Goal: Task Accomplishment & Management: Manage account settings

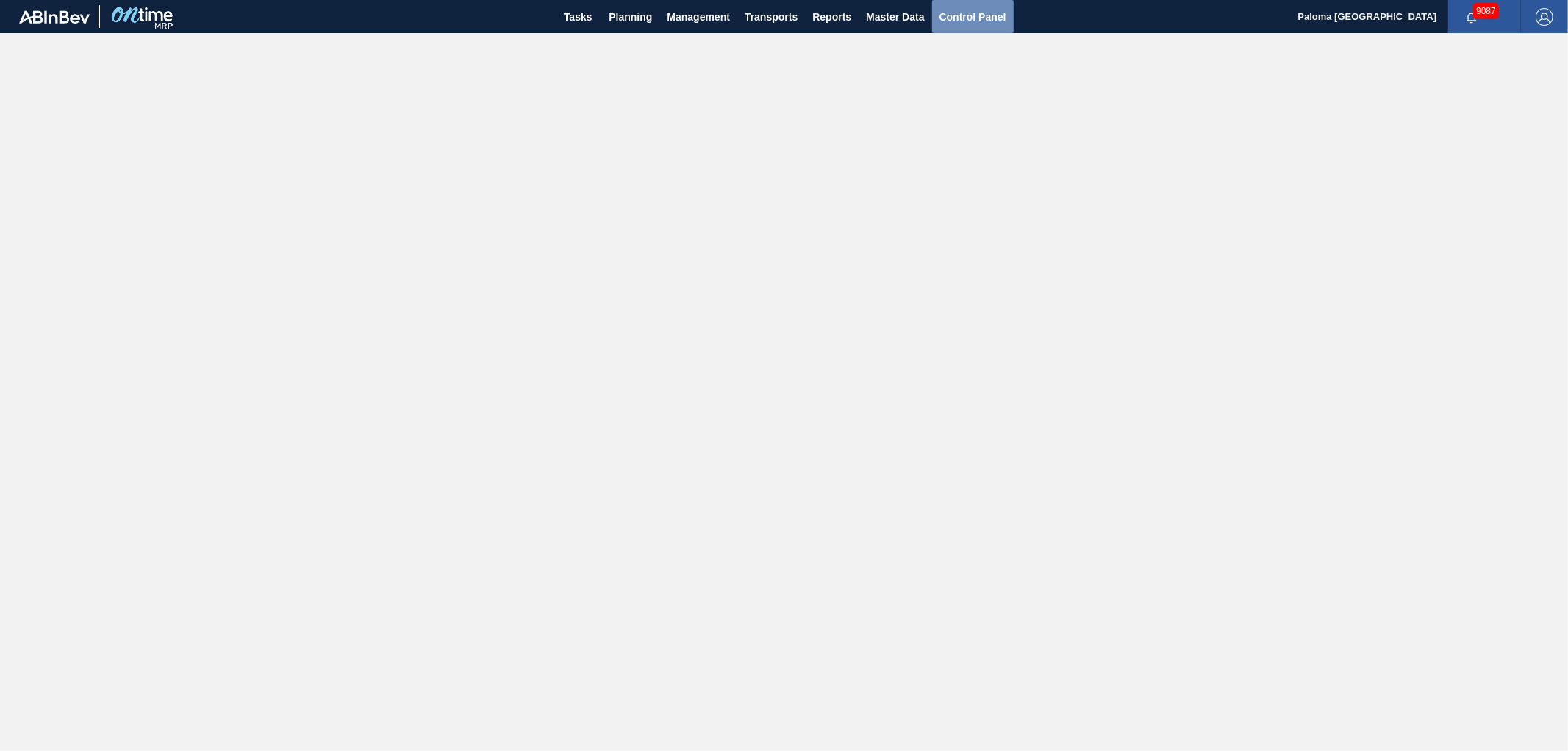
click at [947, 10] on span "Control Panel" at bounding box center [973, 16] width 67 height 18
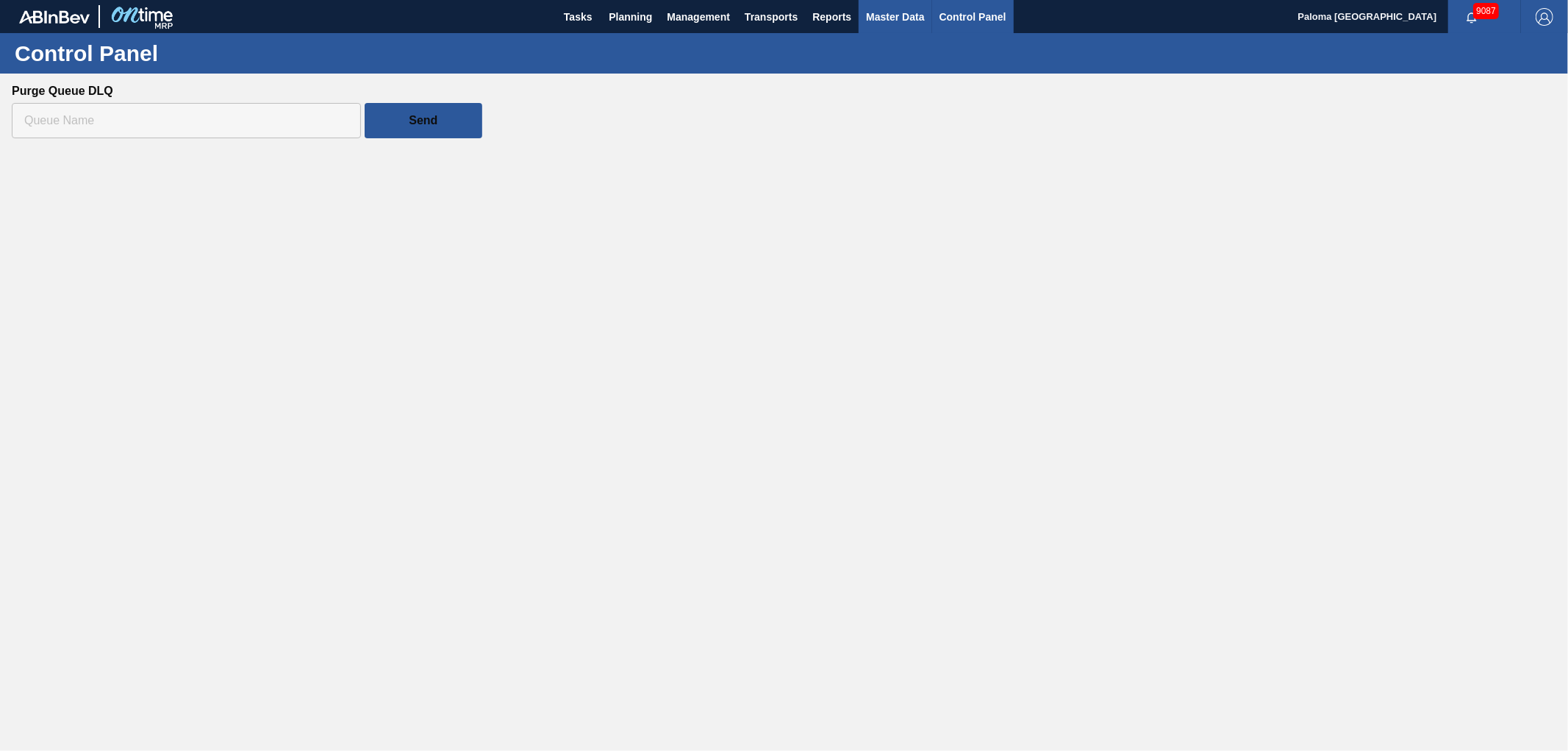
click at [878, 12] on span "Master Data" at bounding box center [895, 16] width 58 height 18
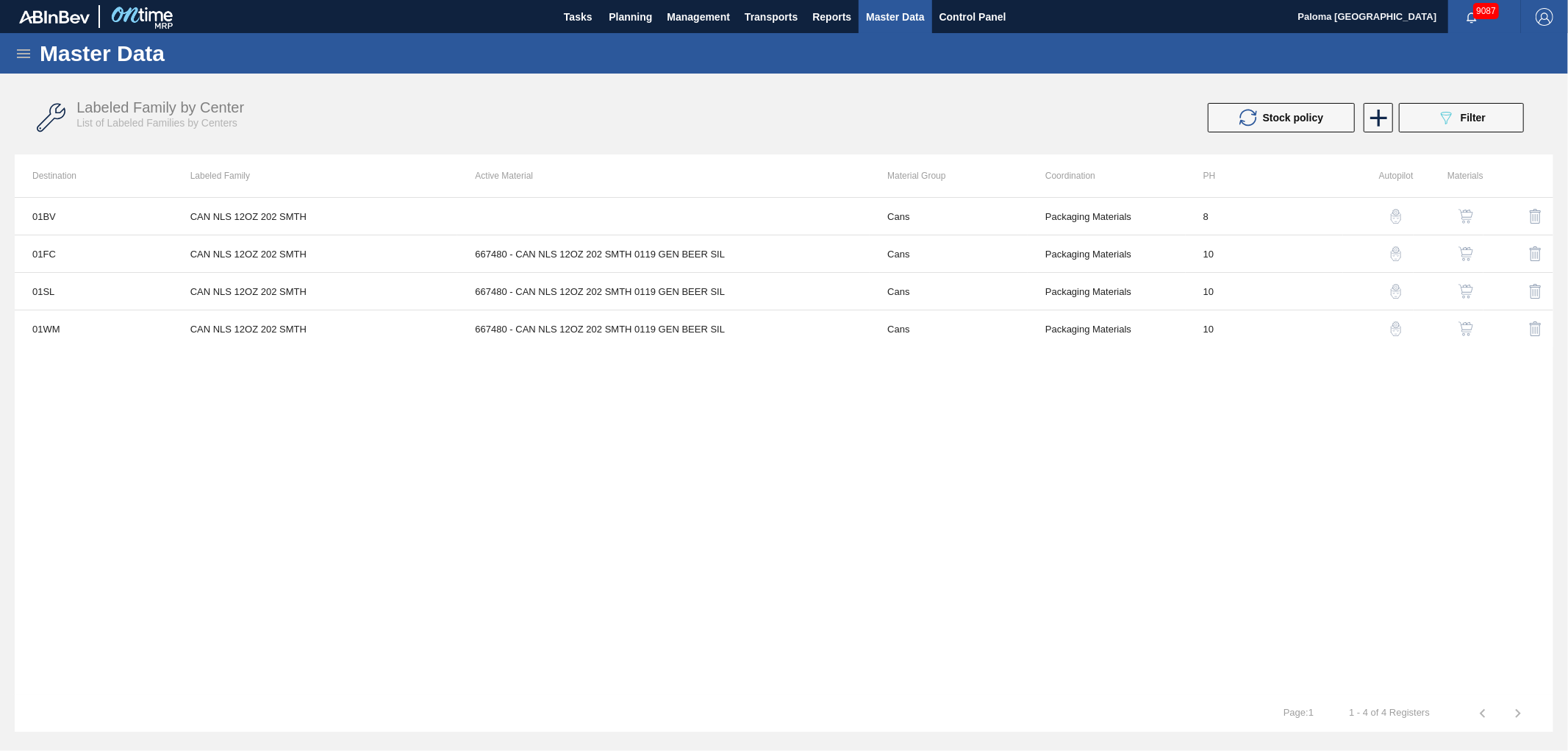
click at [16, 53] on icon at bounding box center [23, 53] width 18 height 18
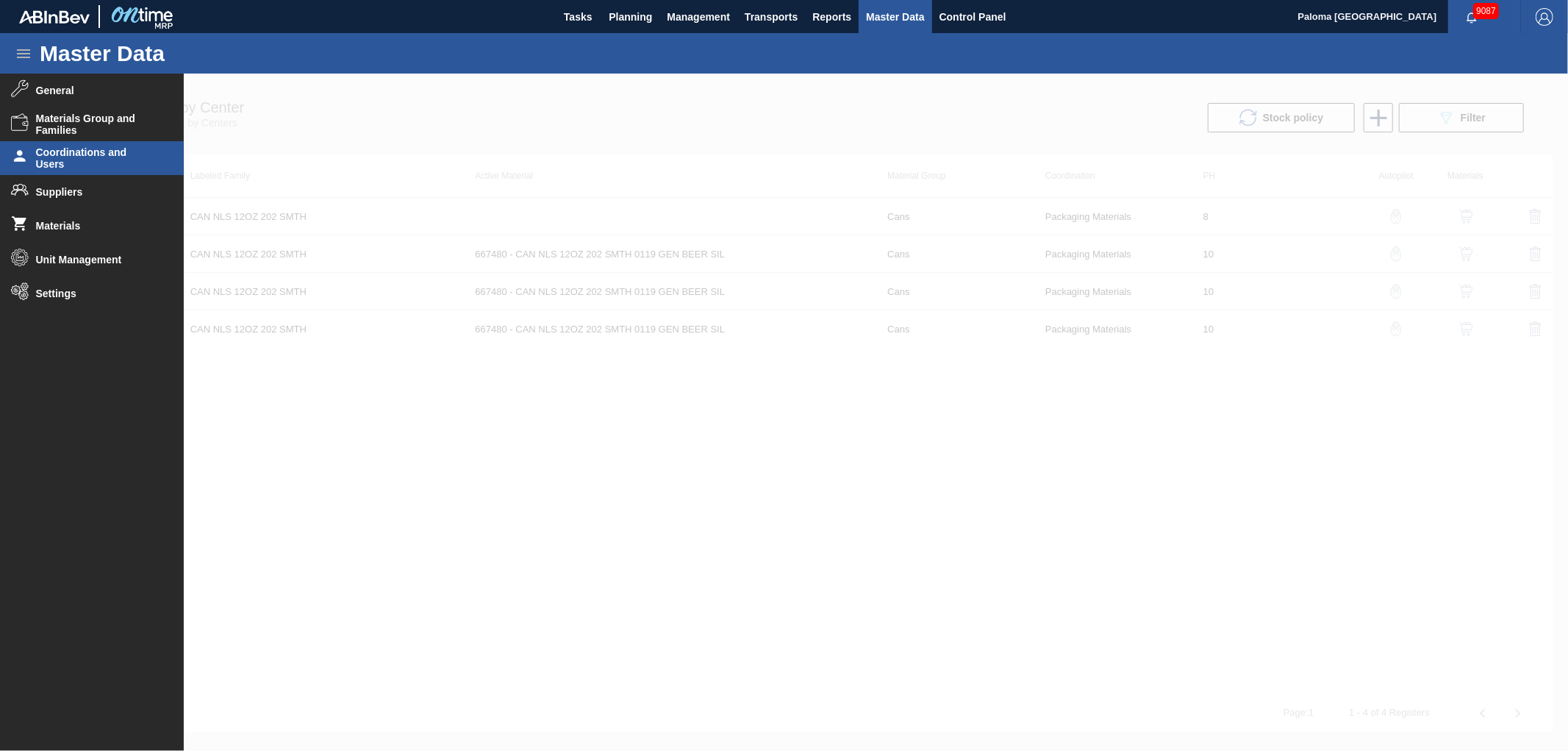
click at [89, 157] on span "Coordinations and Users" at bounding box center [96, 158] width 121 height 24
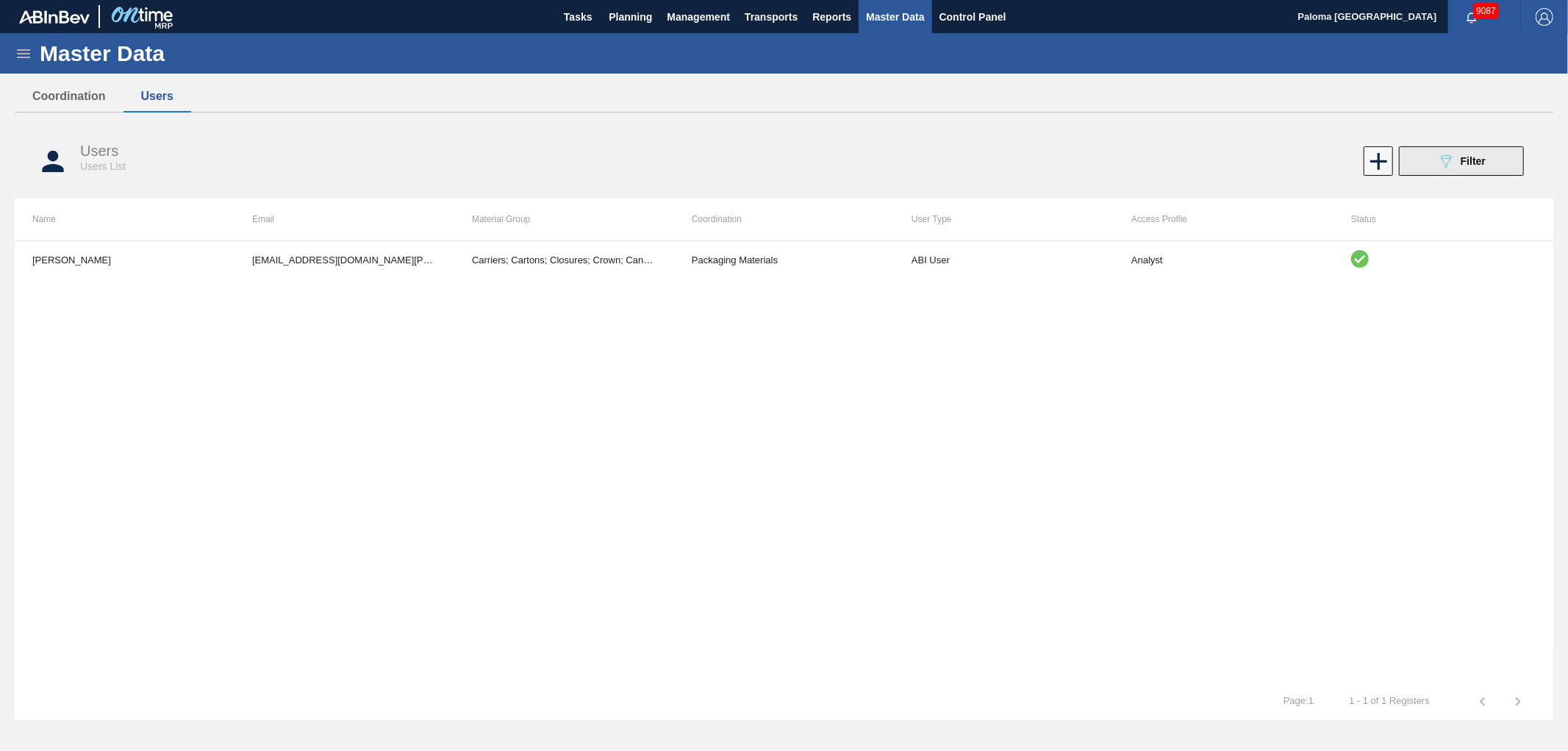
click at [1450, 159] on icon "089F7B8B-B2A5-4AFE-B5C0-19BA573D28AC" at bounding box center [1446, 160] width 18 height 18
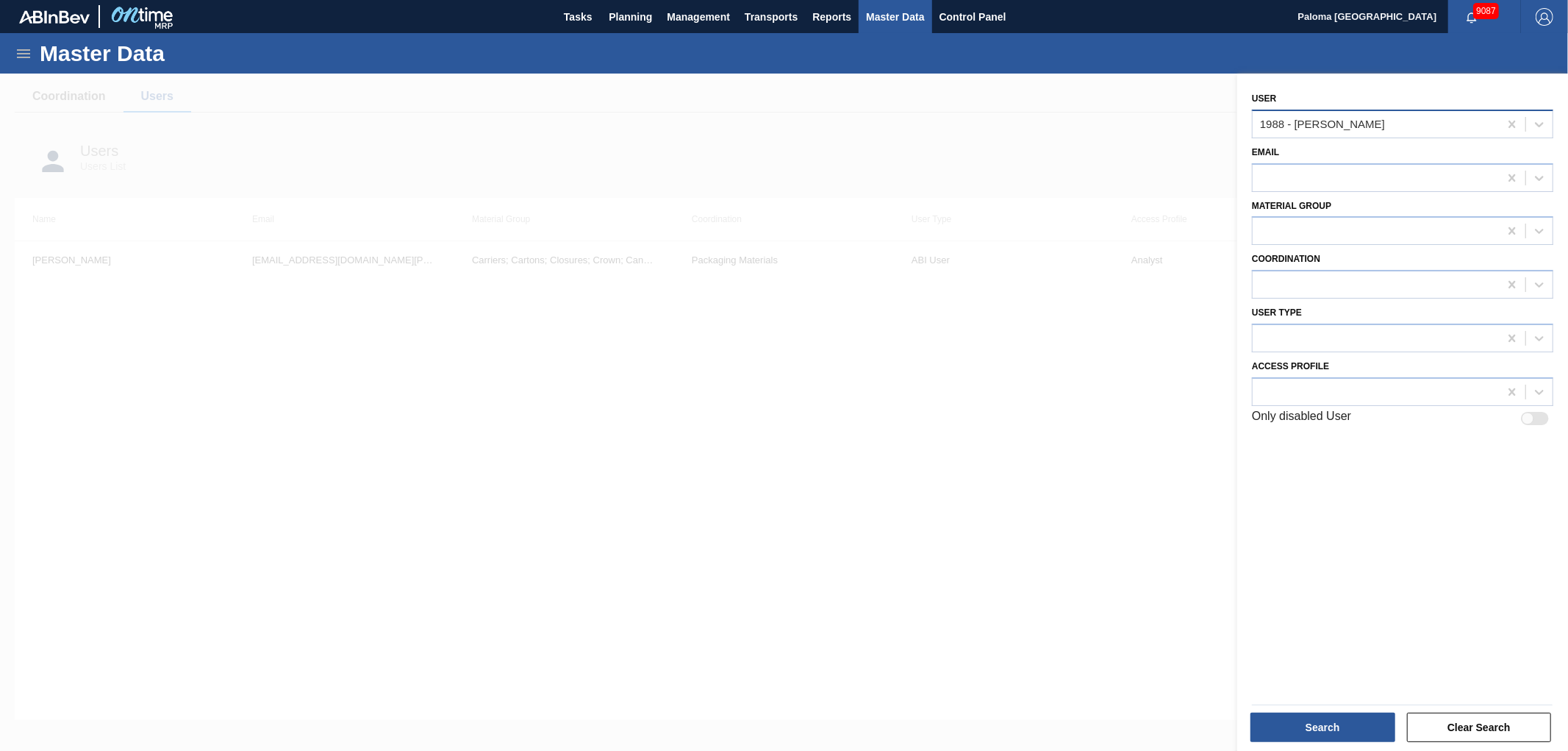
click at [1312, 127] on div "1988 - [PERSON_NAME]" at bounding box center [1323, 124] width 125 height 12
type input "adki"
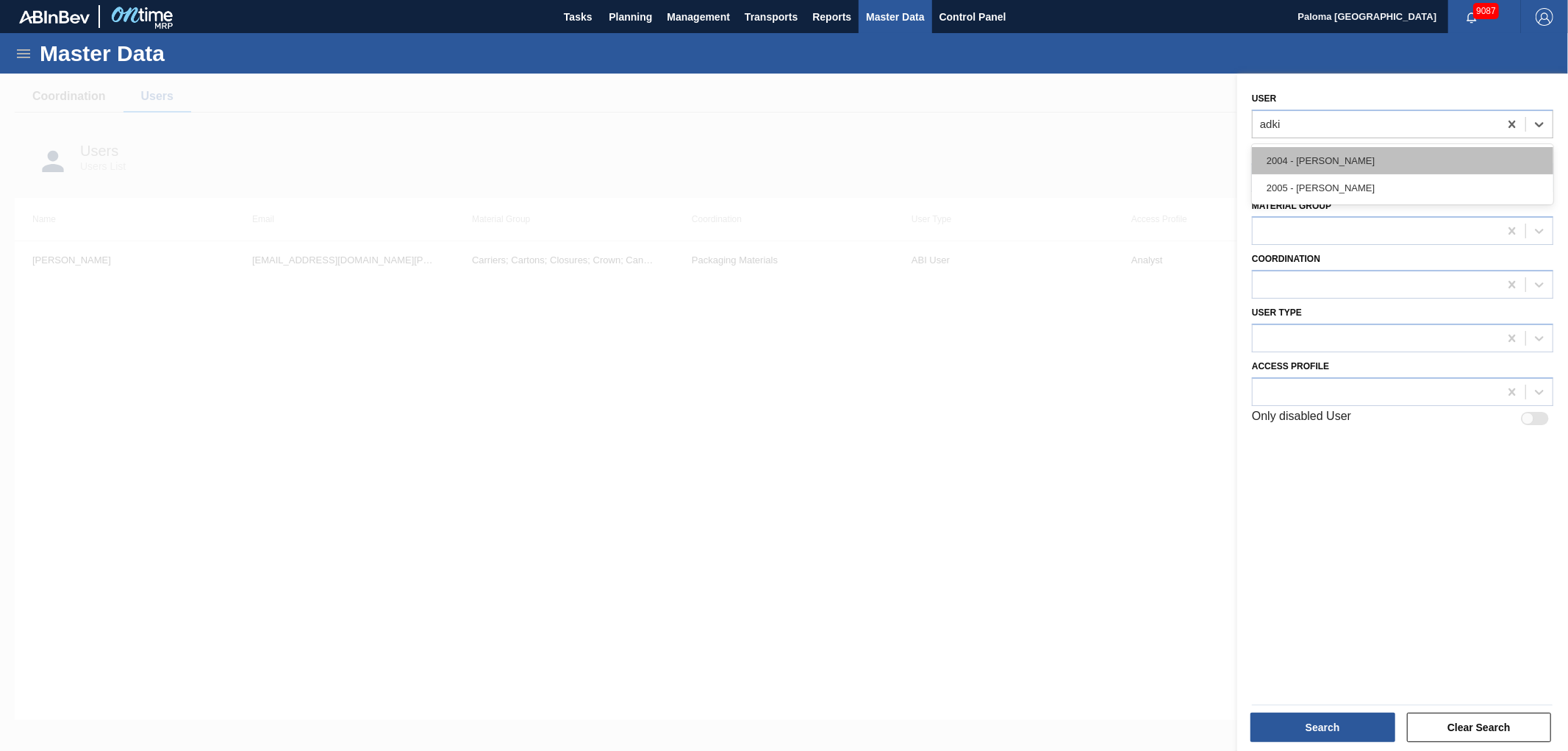
click at [1326, 158] on div "2004 - [PERSON_NAME]" at bounding box center [1402, 160] width 301 height 27
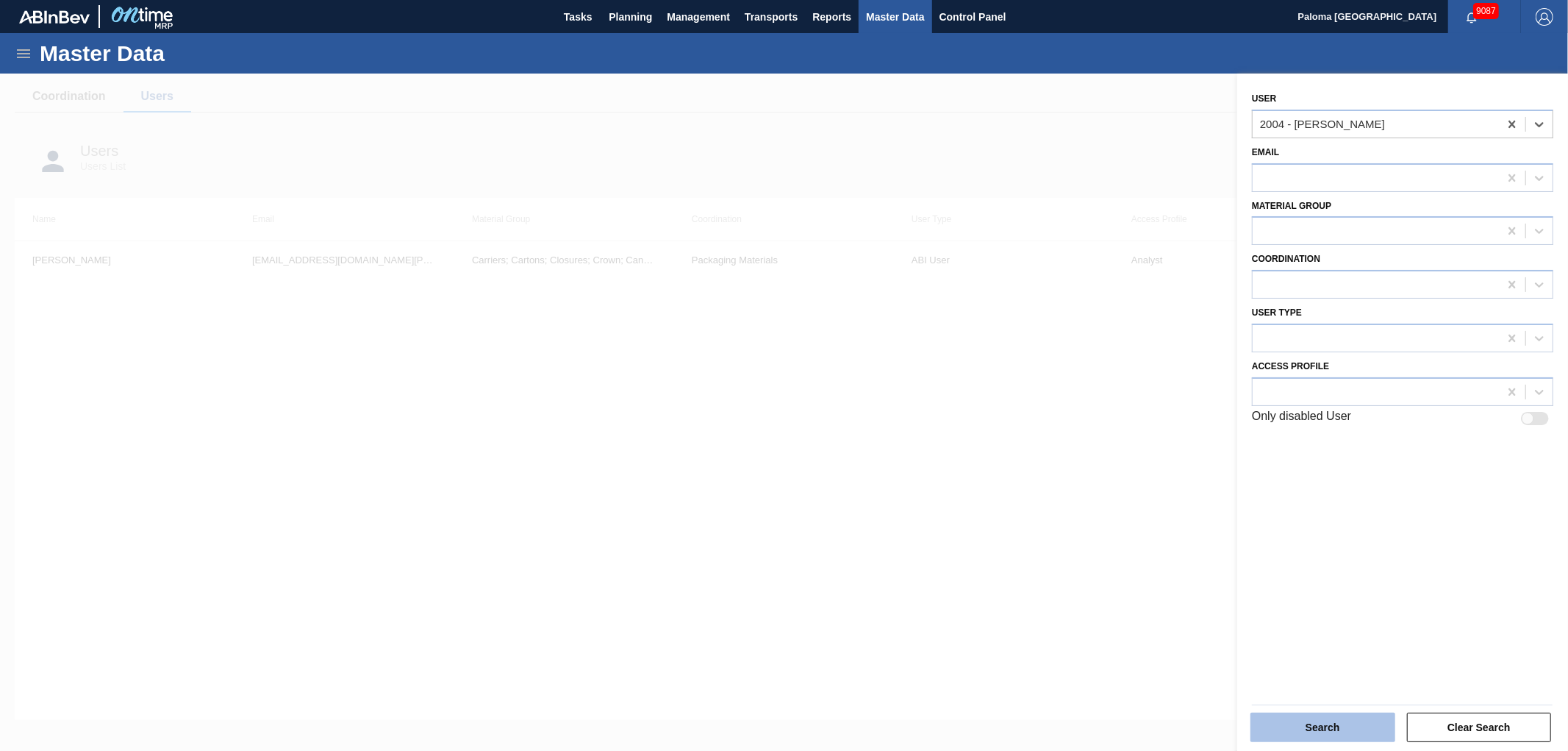
click at [1317, 723] on button "Search" at bounding box center [1323, 727] width 145 height 29
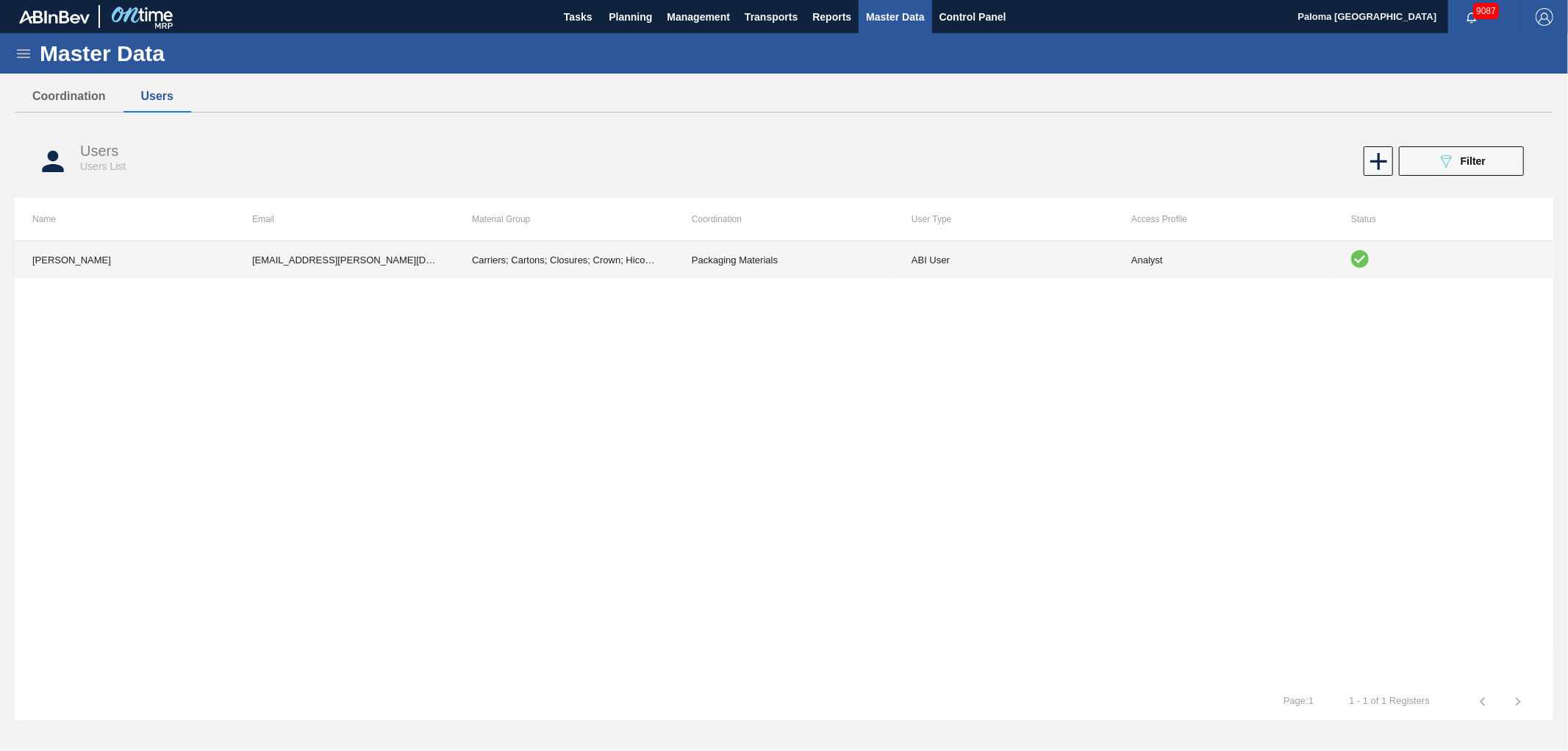
click at [1139, 268] on td "Analyst" at bounding box center [1223, 260] width 220 height 37
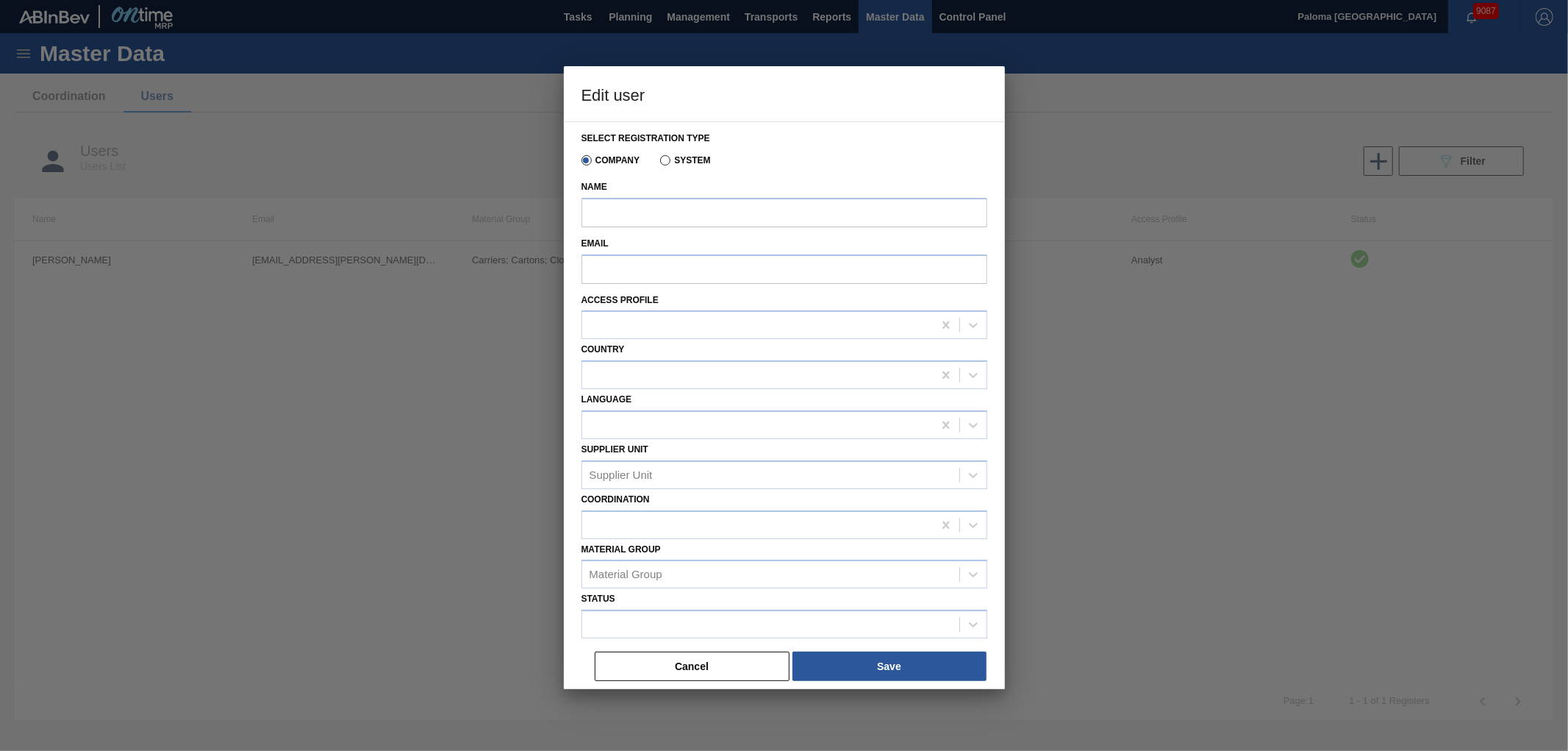
type input "[PERSON_NAME]"
type input "[EMAIL_ADDRESS][PERSON_NAME][DOMAIN_NAME][PERSON_NAME]"
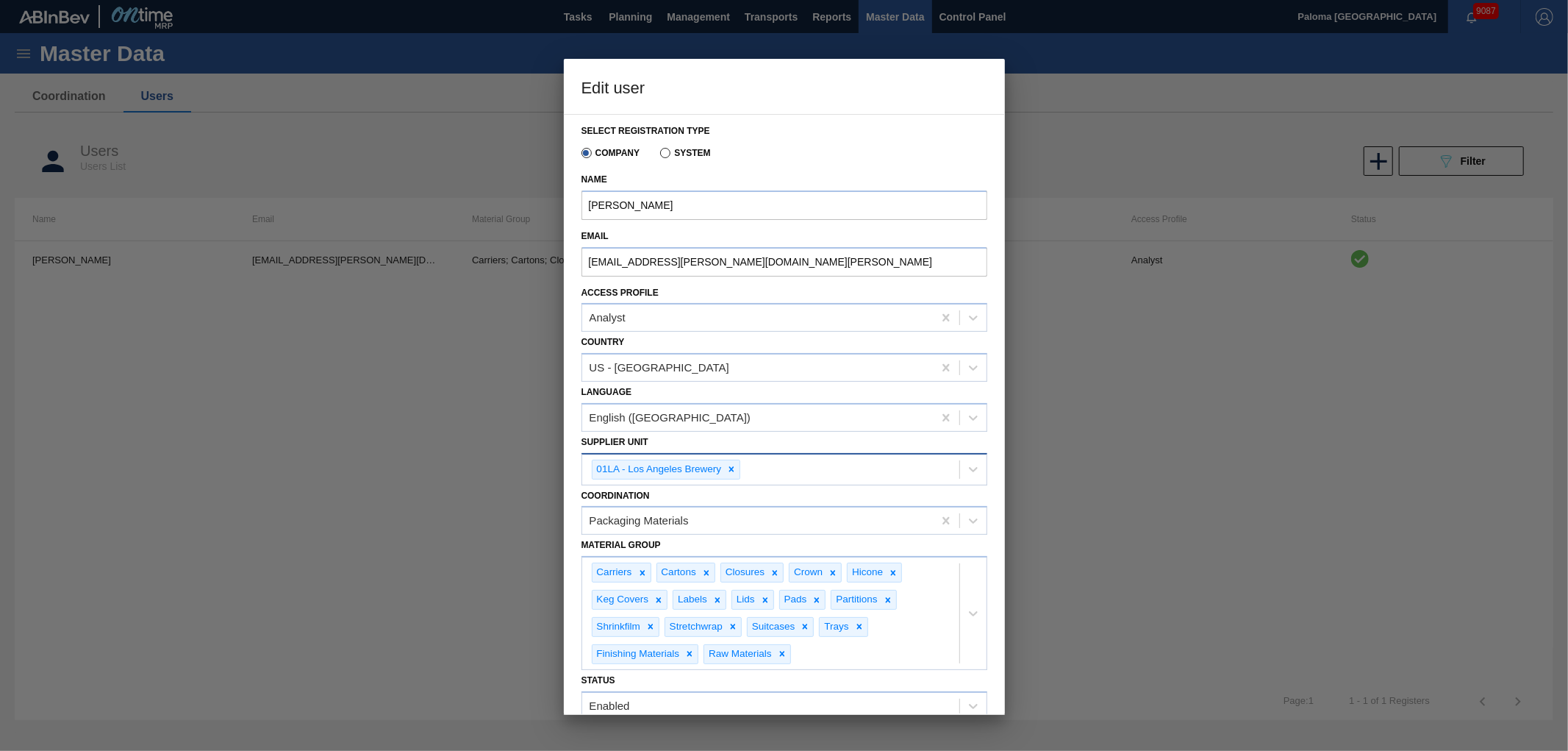
scroll to position [52, 0]
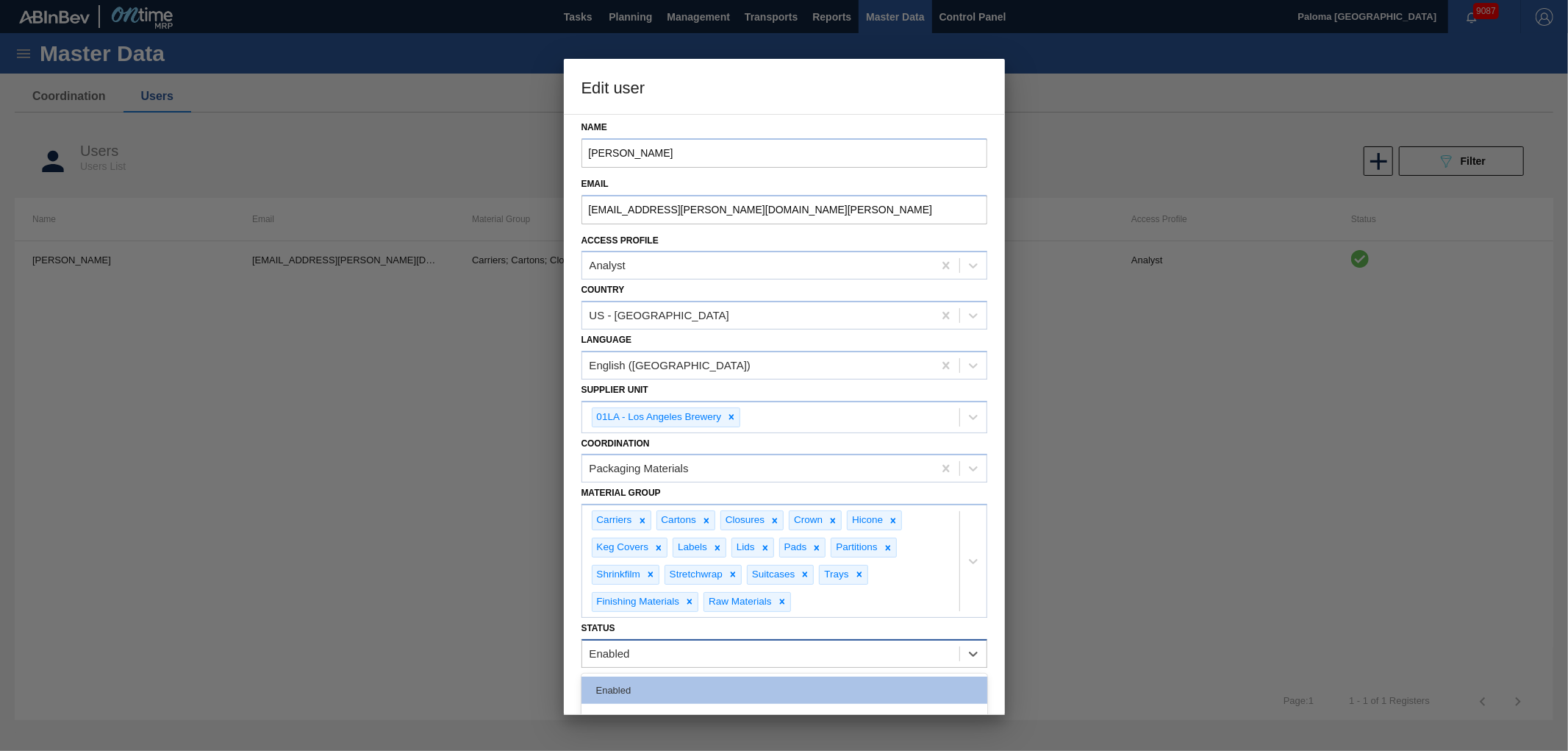
click at [858, 651] on div "Enabled" at bounding box center [770, 654] width 377 height 22
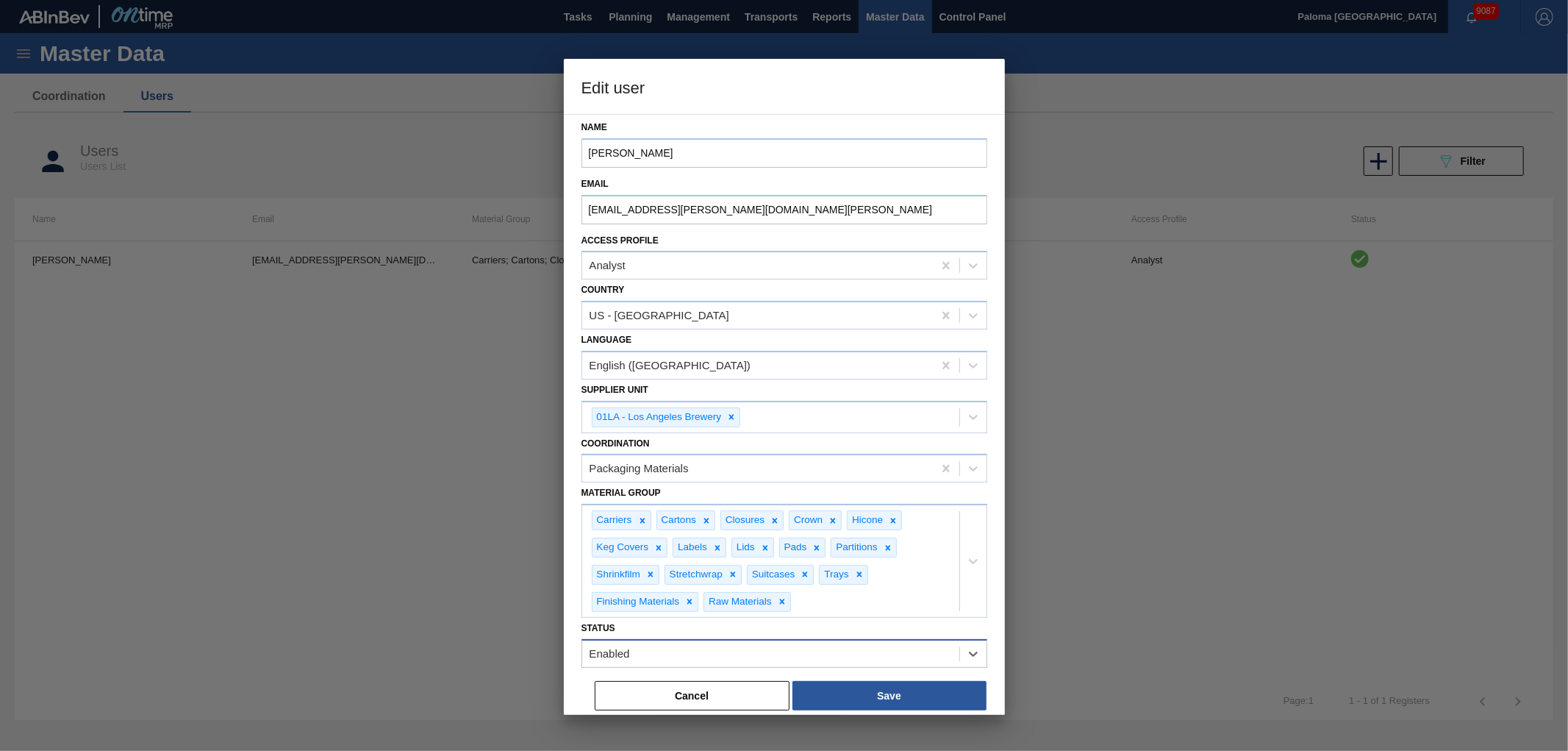
click at [858, 651] on div "Enabled" at bounding box center [770, 654] width 377 height 22
click at [856, 701] on button "Save" at bounding box center [890, 695] width 194 height 29
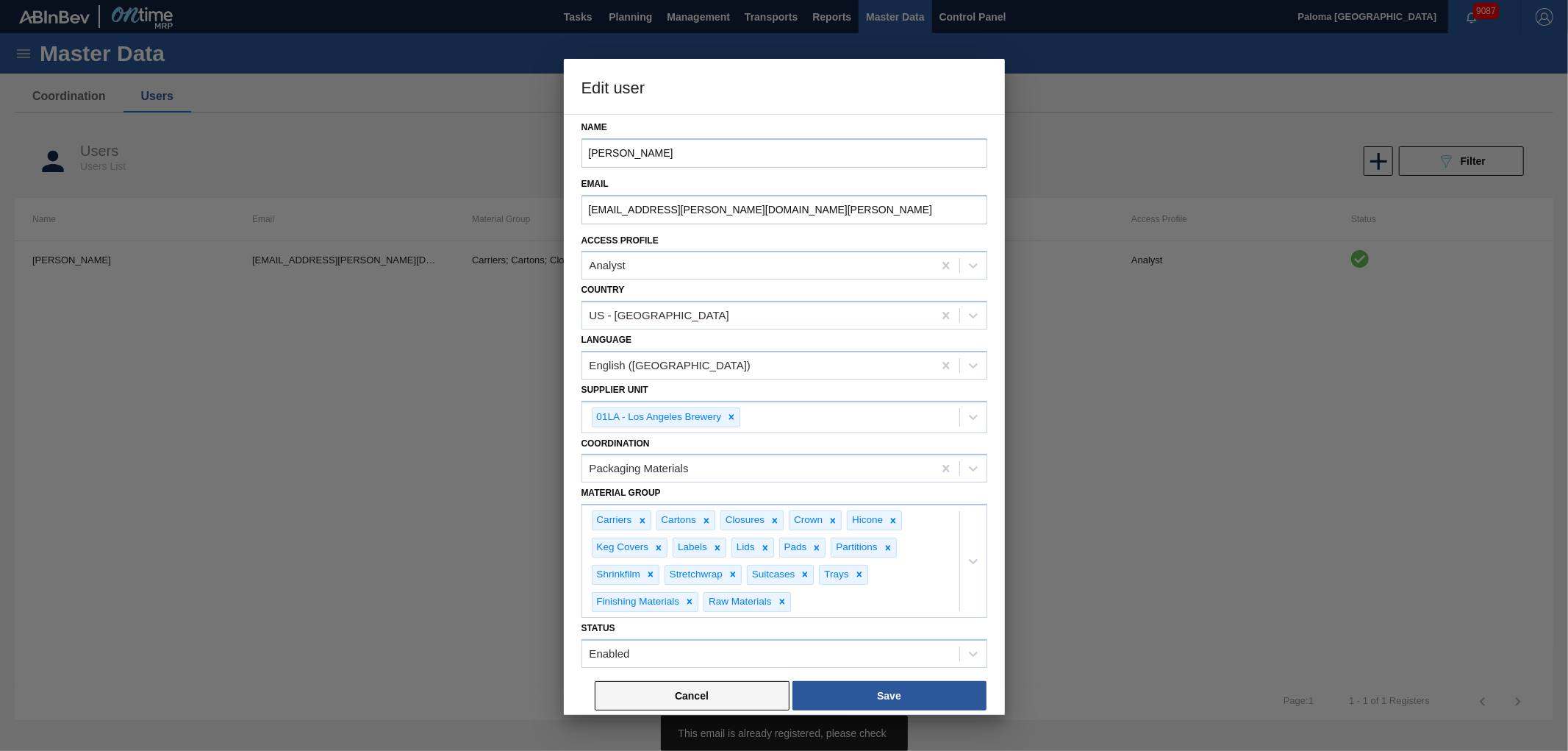
click at [740, 681] on button "Cancel" at bounding box center [692, 695] width 195 height 29
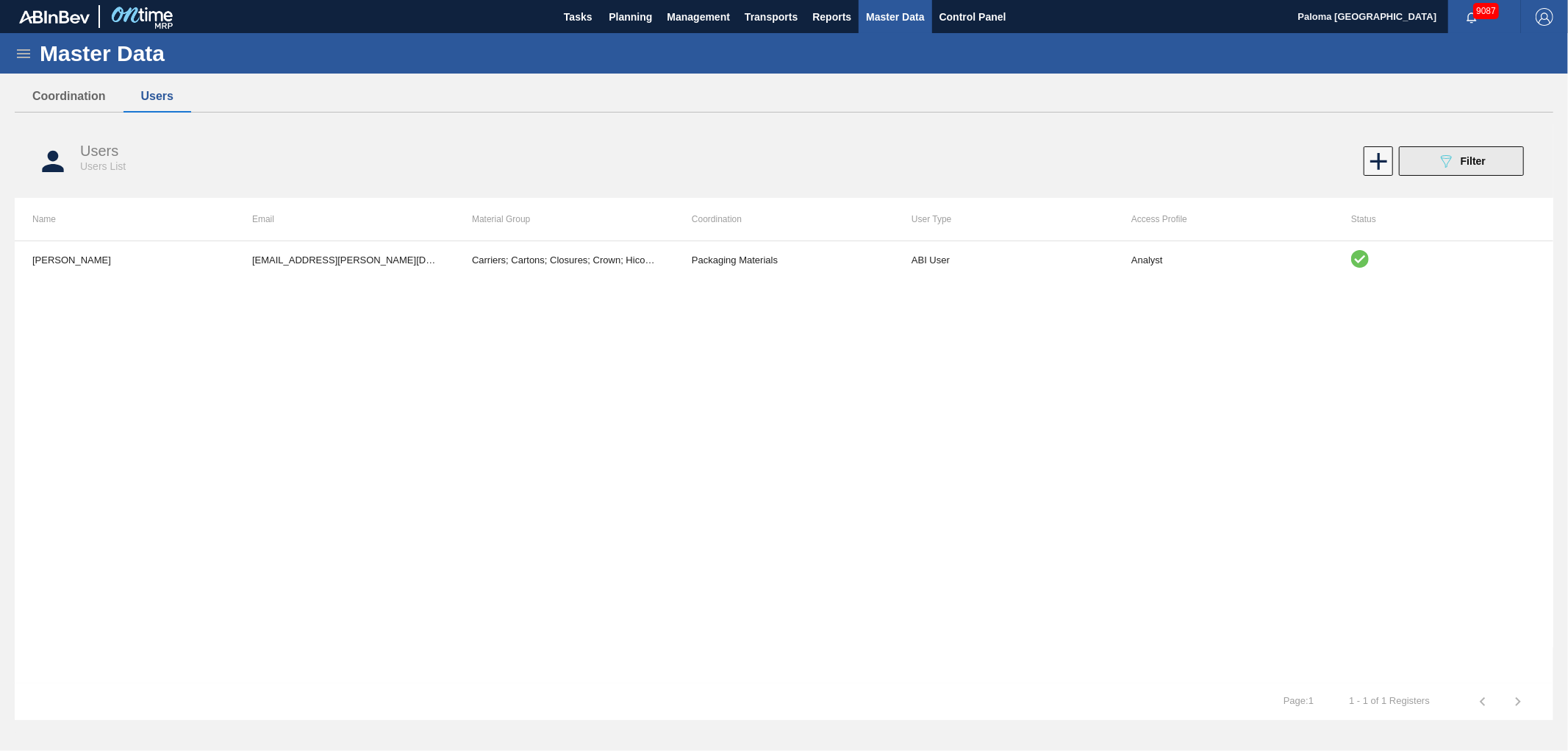
click at [1472, 171] on button "089F7B8B-B2A5-4AFE-B5C0-19BA573D28AC Filter" at bounding box center [1462, 161] width 125 height 29
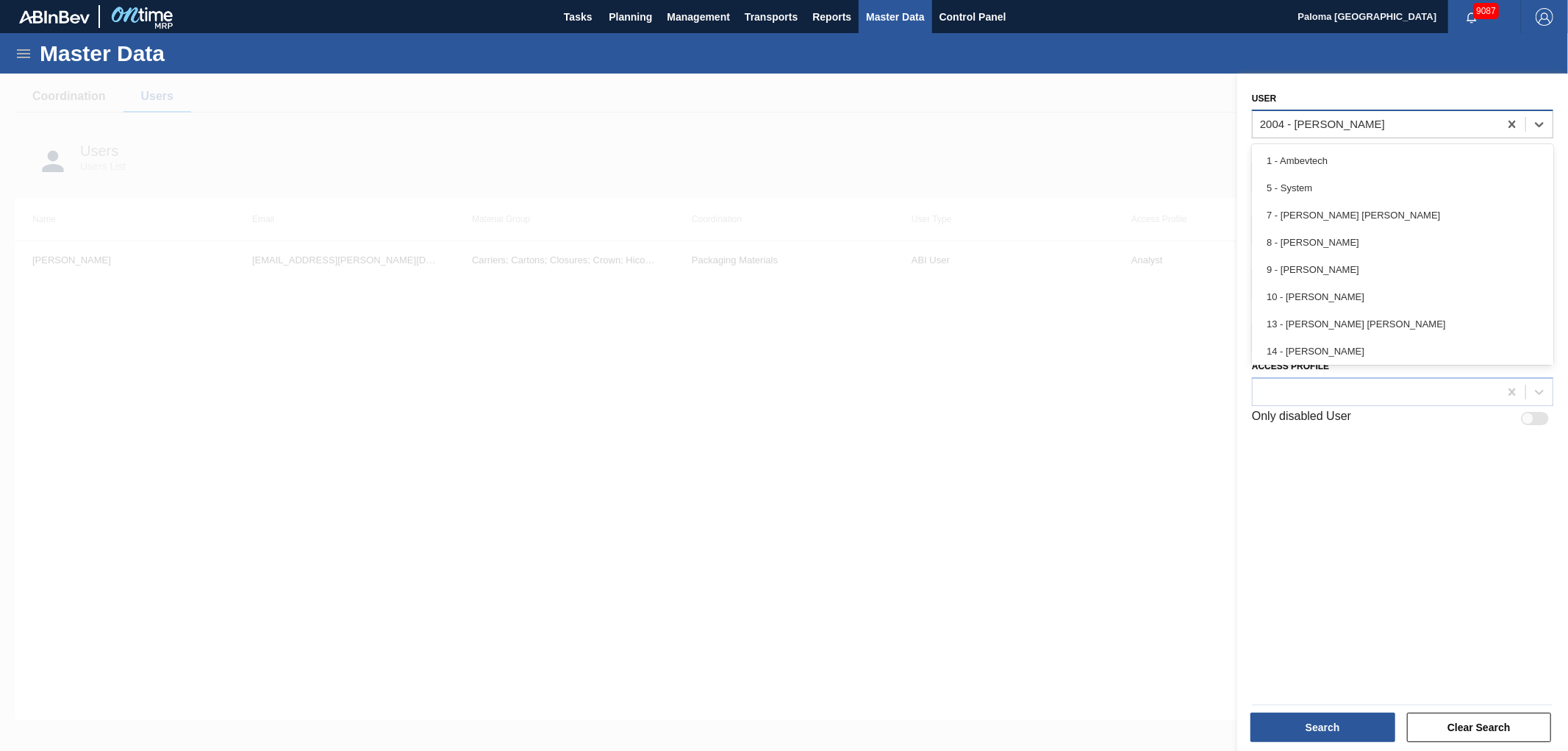
click at [1358, 128] on div "2004 - [PERSON_NAME]" at bounding box center [1376, 124] width 247 height 22
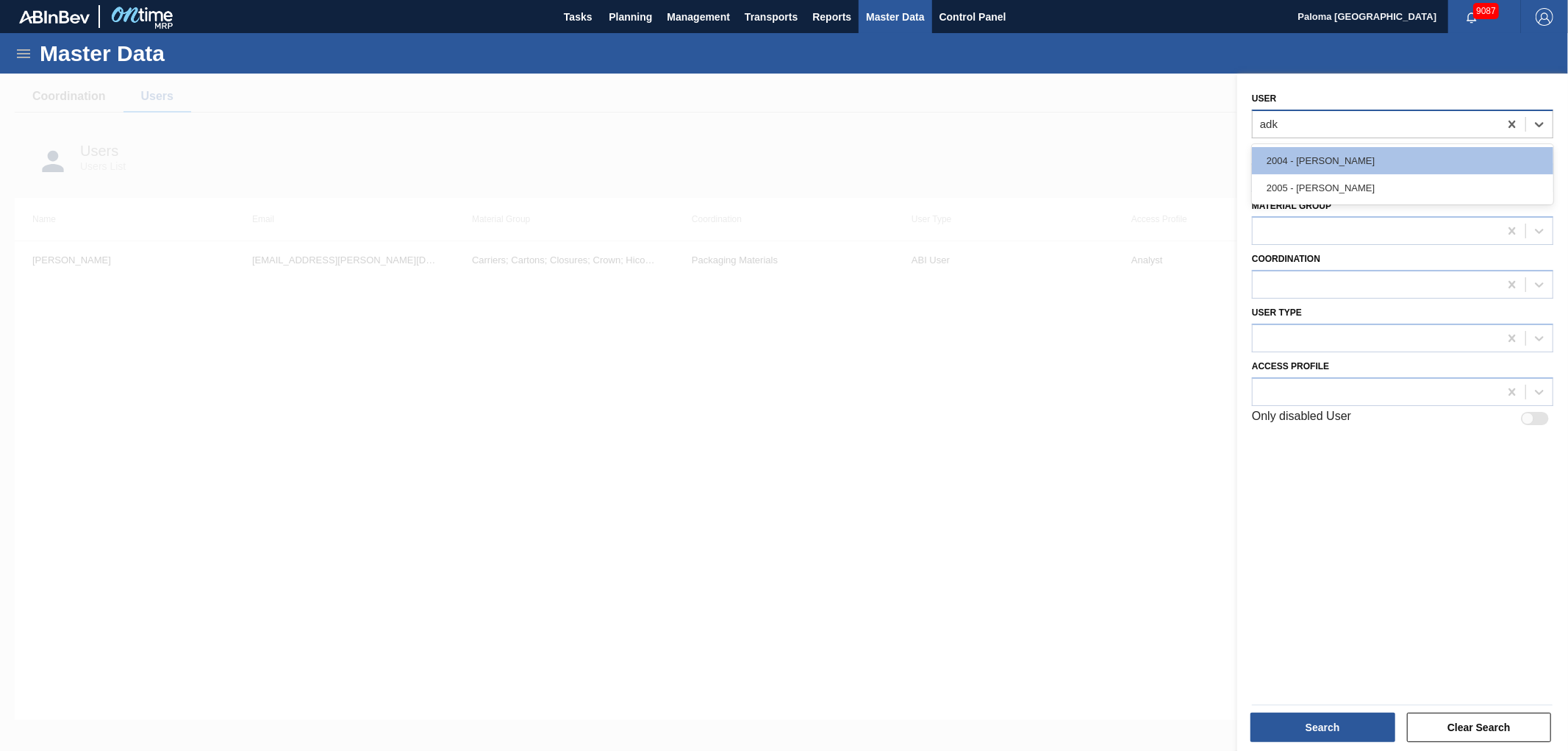
type input "adki"
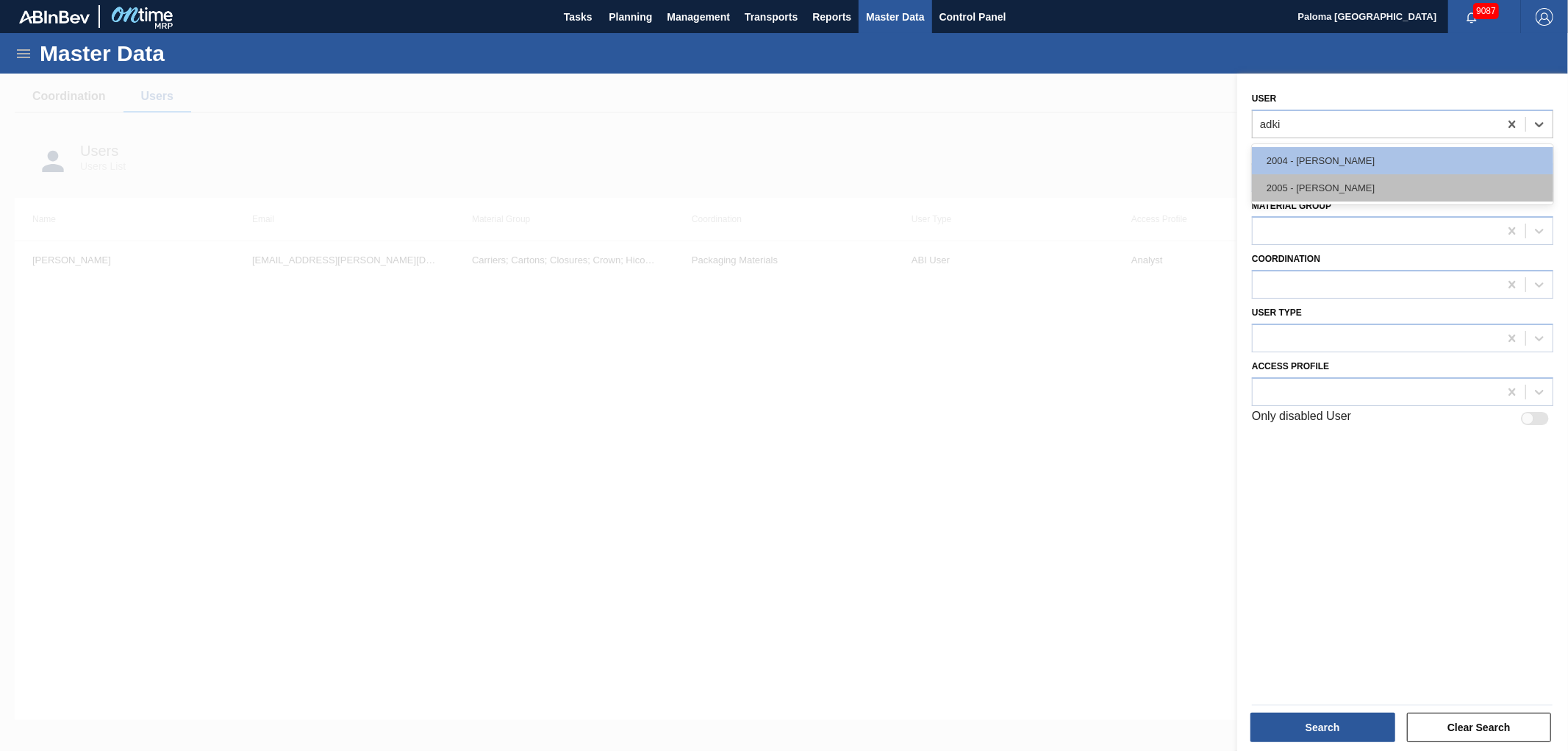
click at [1341, 184] on div "2005 - [PERSON_NAME]" at bounding box center [1402, 187] width 301 height 27
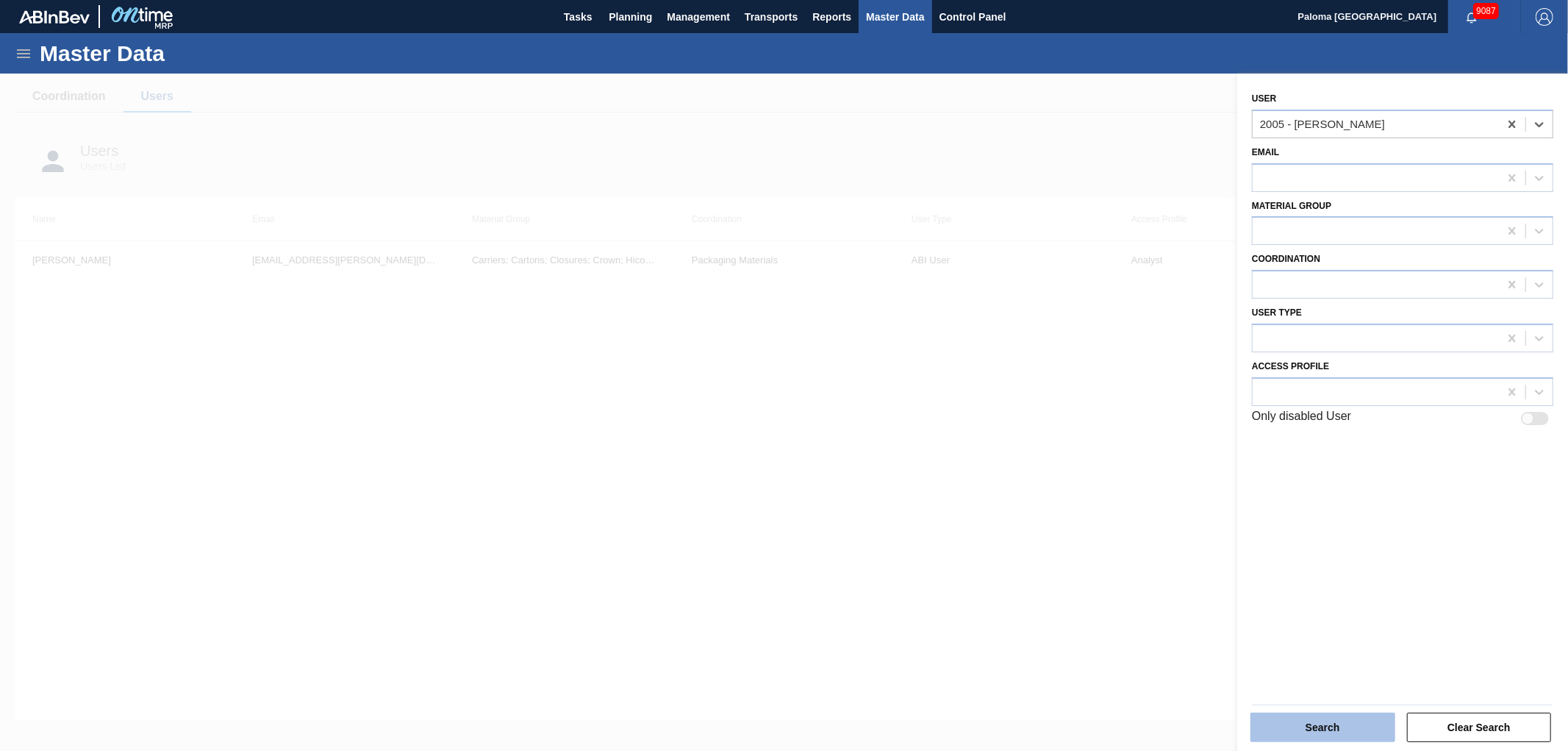
click at [1295, 724] on button "Search" at bounding box center [1323, 727] width 145 height 29
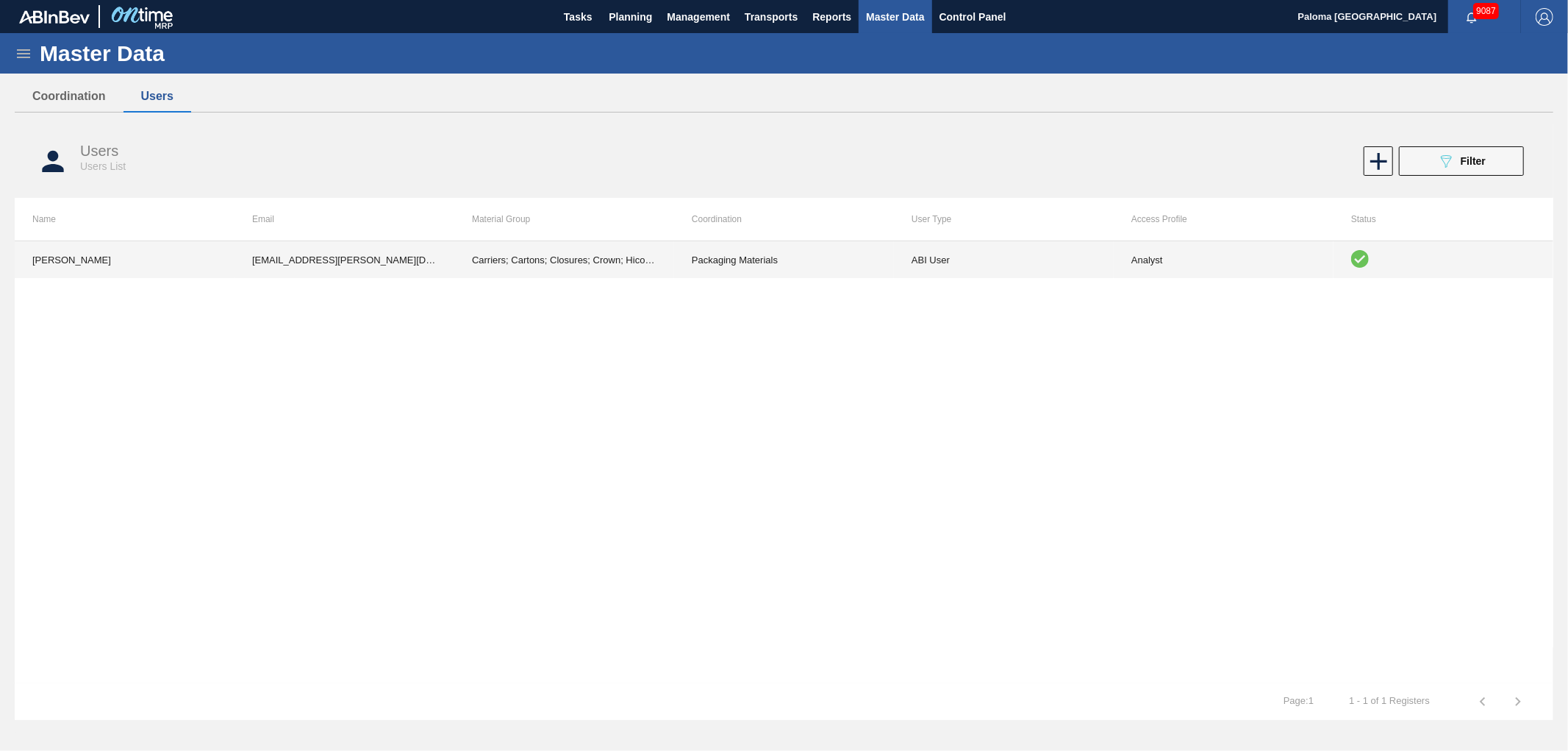
click at [1154, 262] on td "Analyst" at bounding box center [1223, 260] width 220 height 37
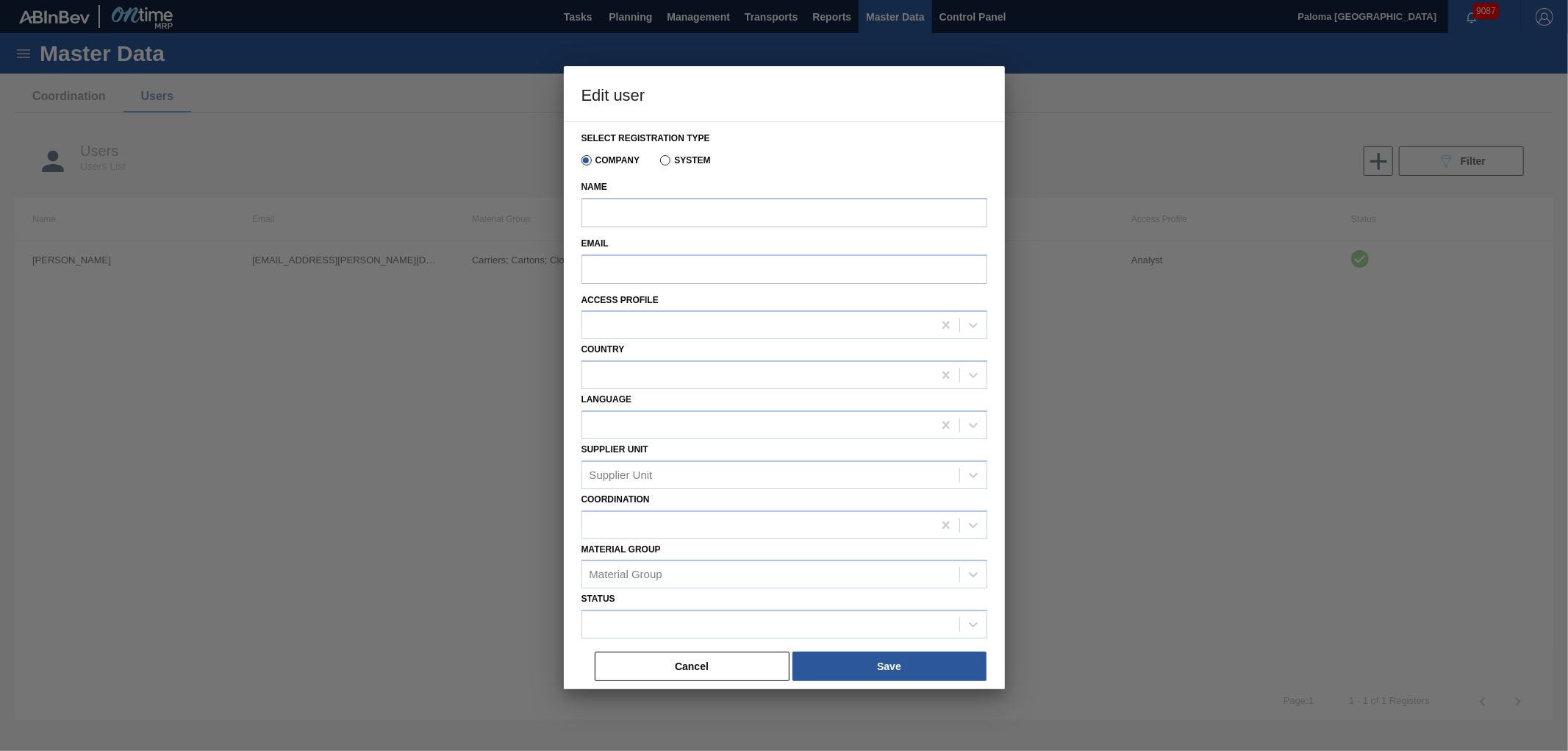
type input "[PERSON_NAME]"
type input "[EMAIL_ADDRESS][PERSON_NAME][DOMAIN_NAME][PERSON_NAME]"
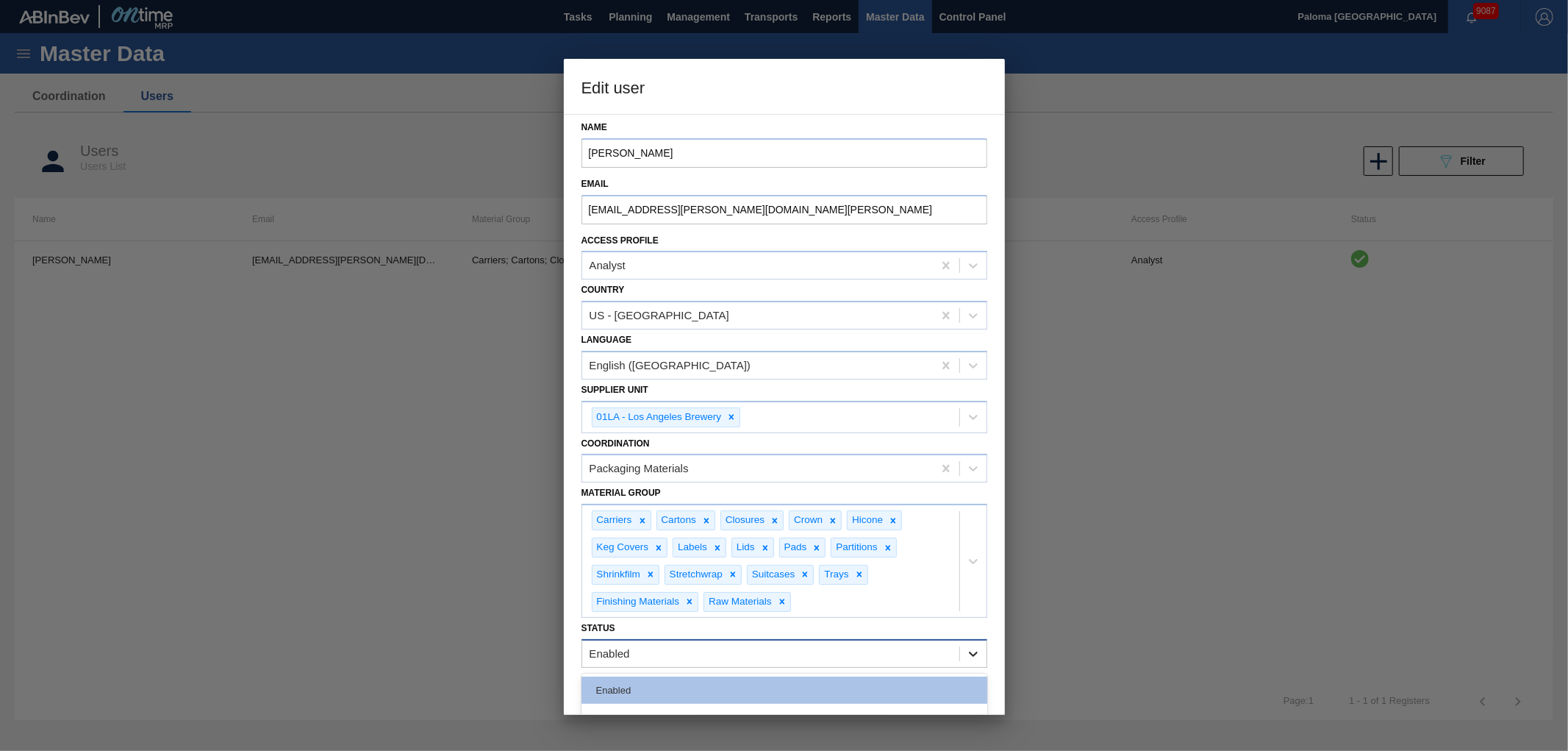
click at [969, 648] on icon at bounding box center [973, 653] width 15 height 15
click at [1156, 499] on div at bounding box center [784, 376] width 1568 height 751
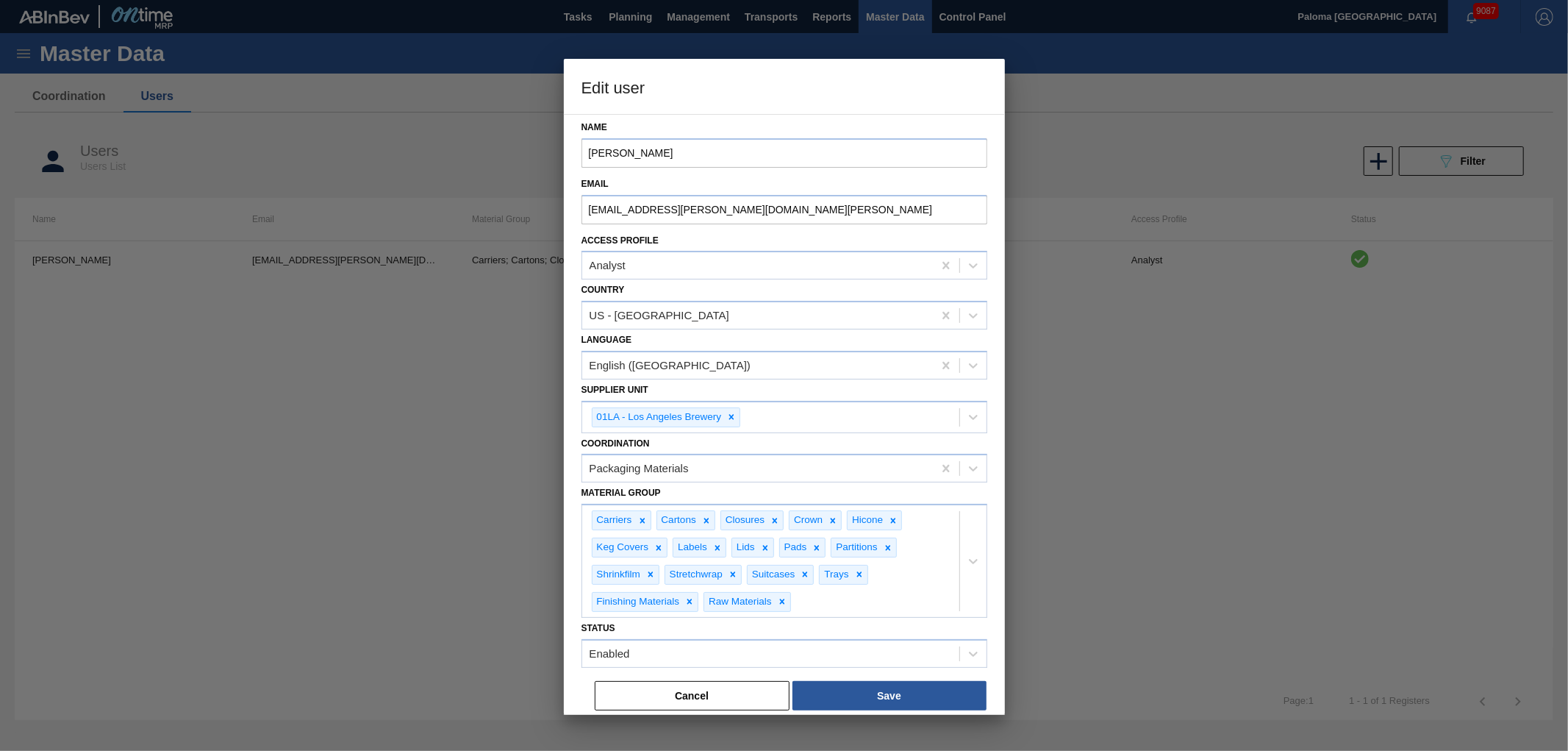
drag, startPoint x: 739, startPoint y: 690, endPoint x: 817, endPoint y: 671, distance: 80.3
click at [744, 690] on button "Cancel" at bounding box center [692, 695] width 195 height 29
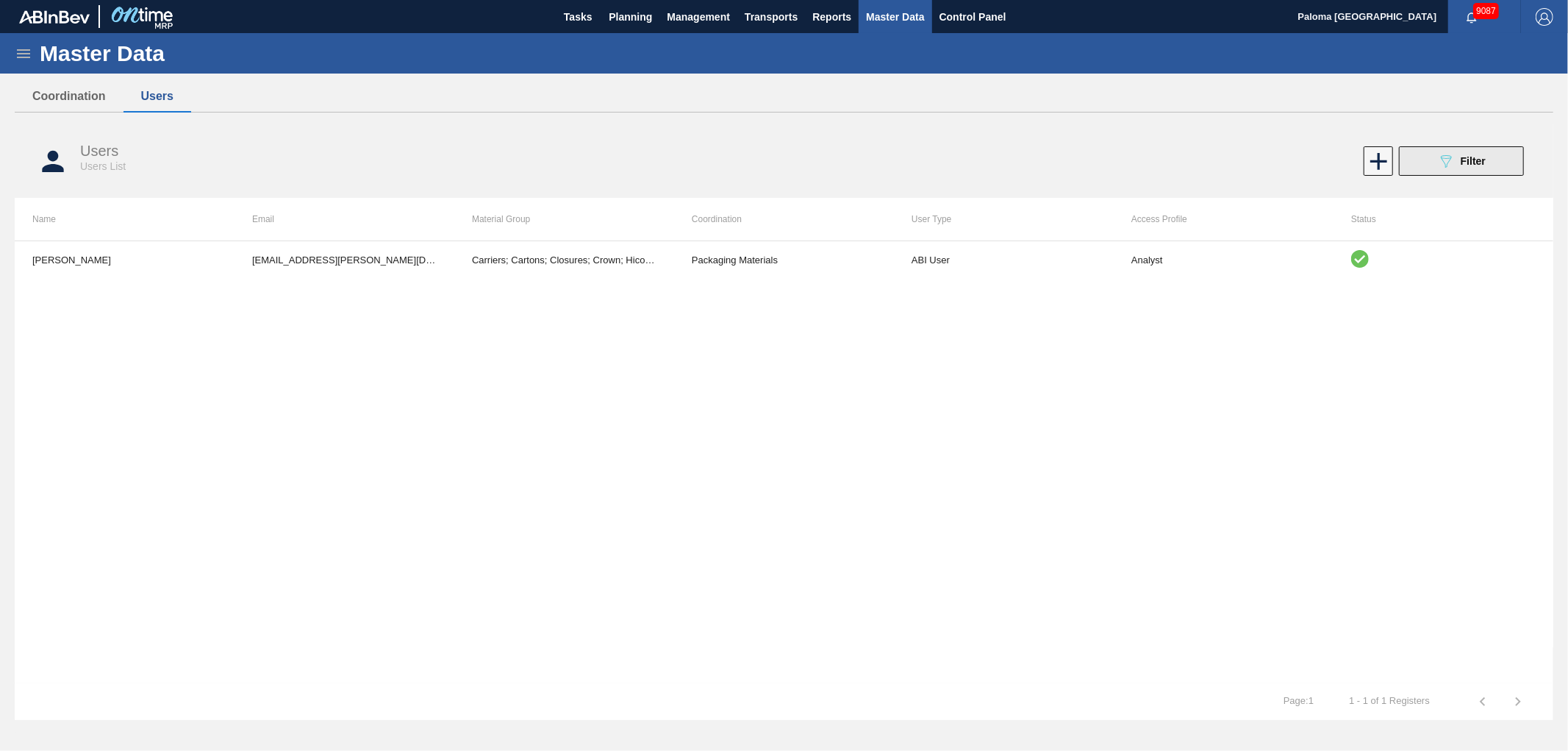
click at [1457, 164] on div "089F7B8B-B2A5-4AFE-B5C0-19BA573D28AC Filter" at bounding box center [1462, 160] width 49 height 18
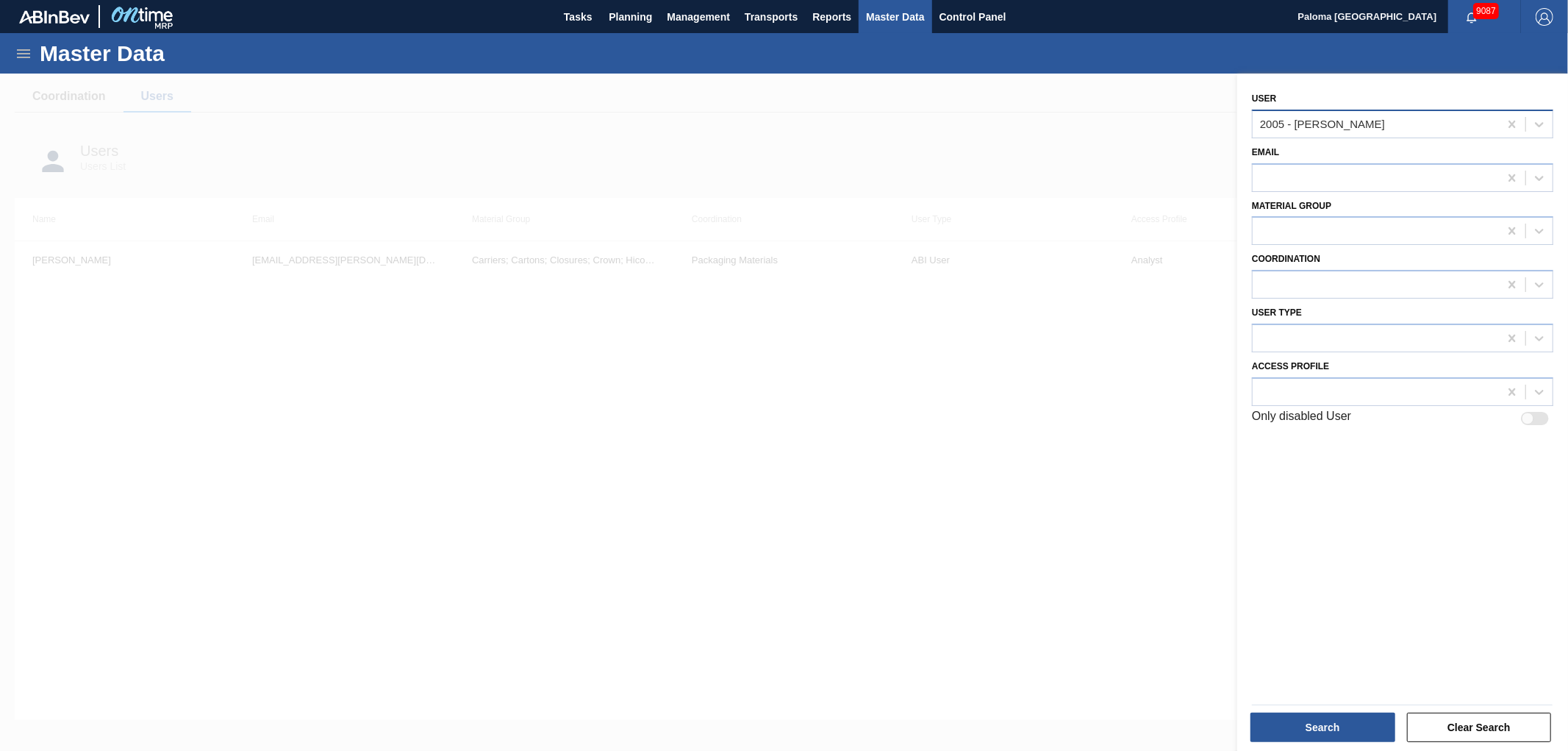
click at [1380, 128] on div "2005 - [PERSON_NAME]" at bounding box center [1376, 124] width 247 height 22
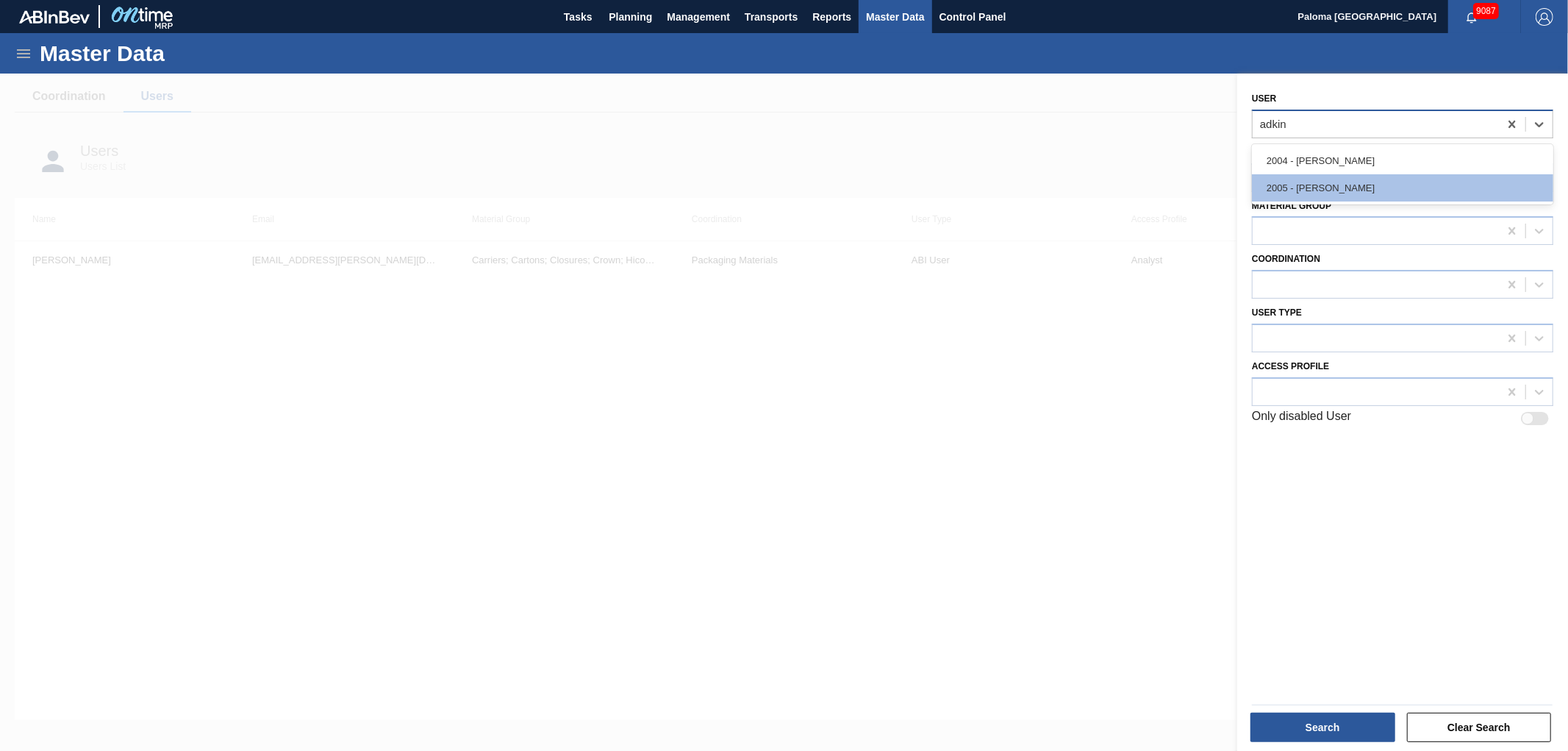
type input "adkin"
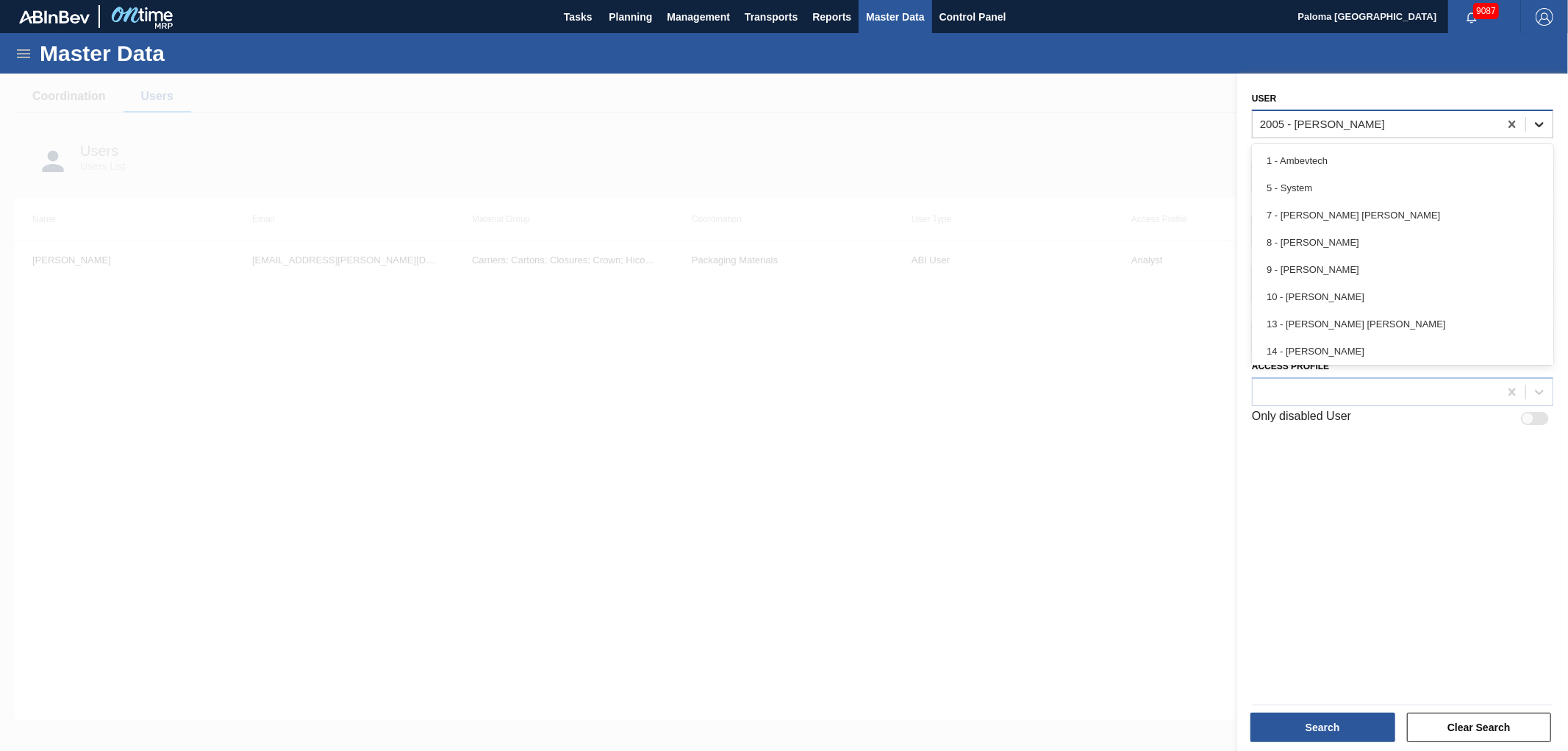
click at [1533, 126] on icon at bounding box center [1539, 124] width 15 height 15
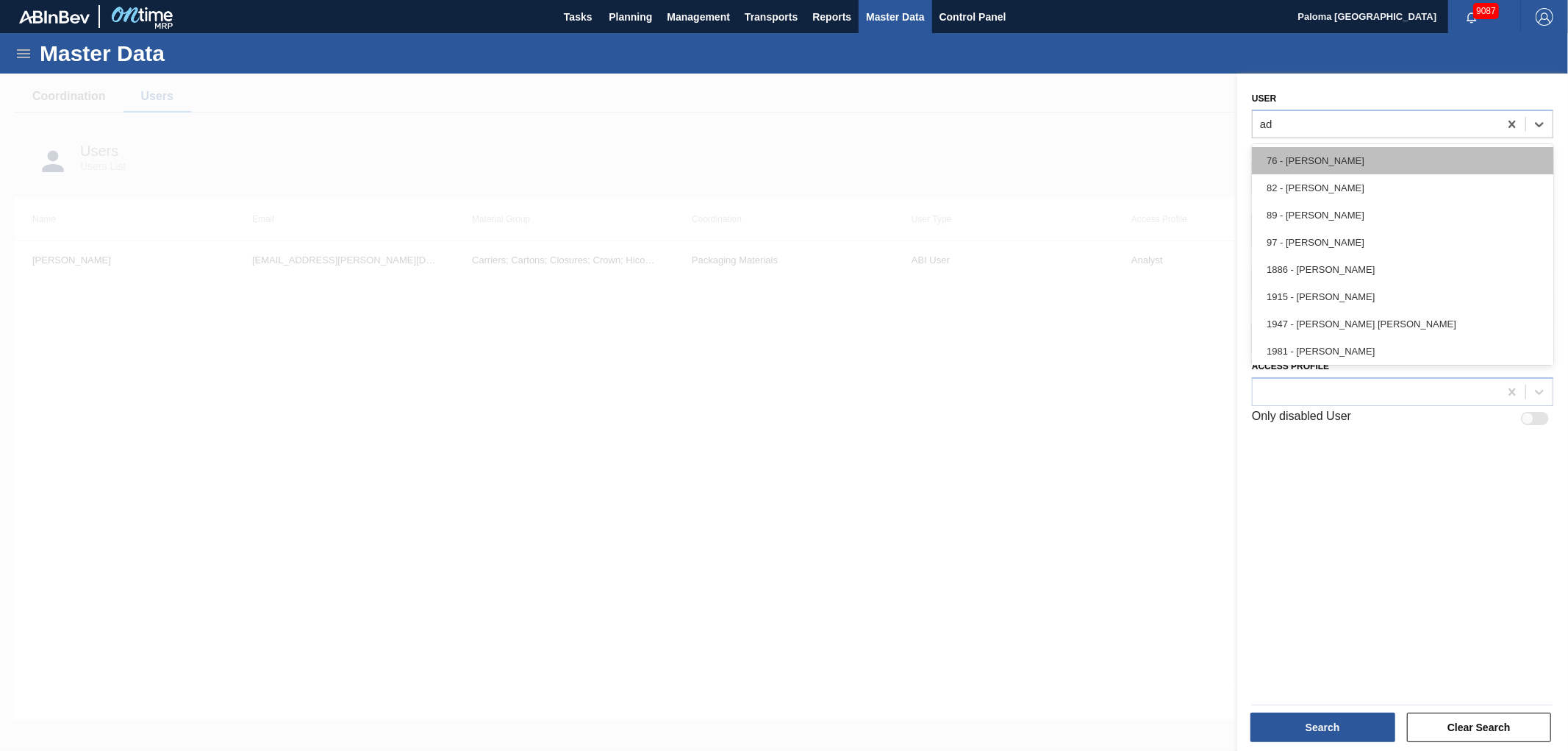
type input "adk"
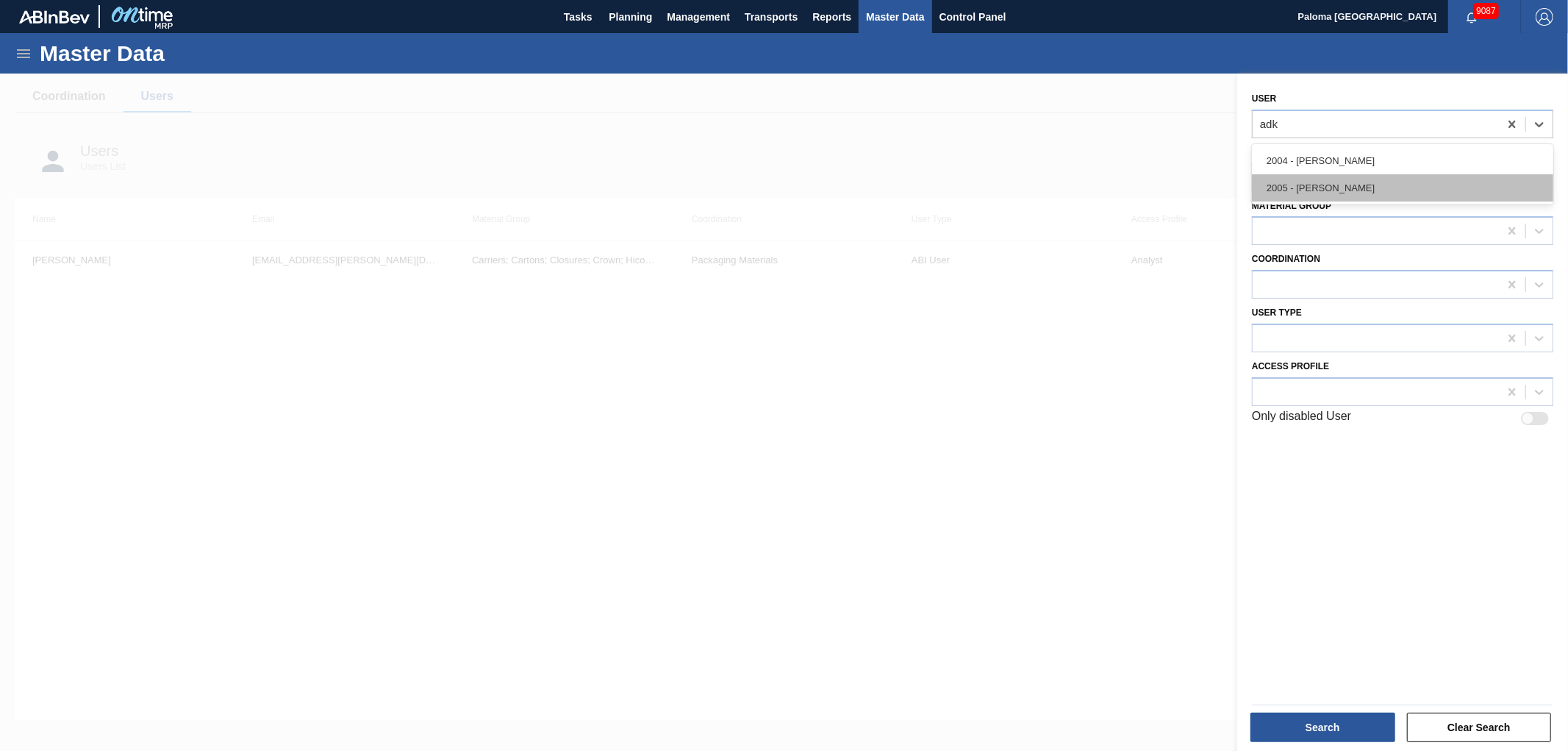
click at [1371, 192] on div "2005 - [PERSON_NAME]" at bounding box center [1402, 187] width 301 height 27
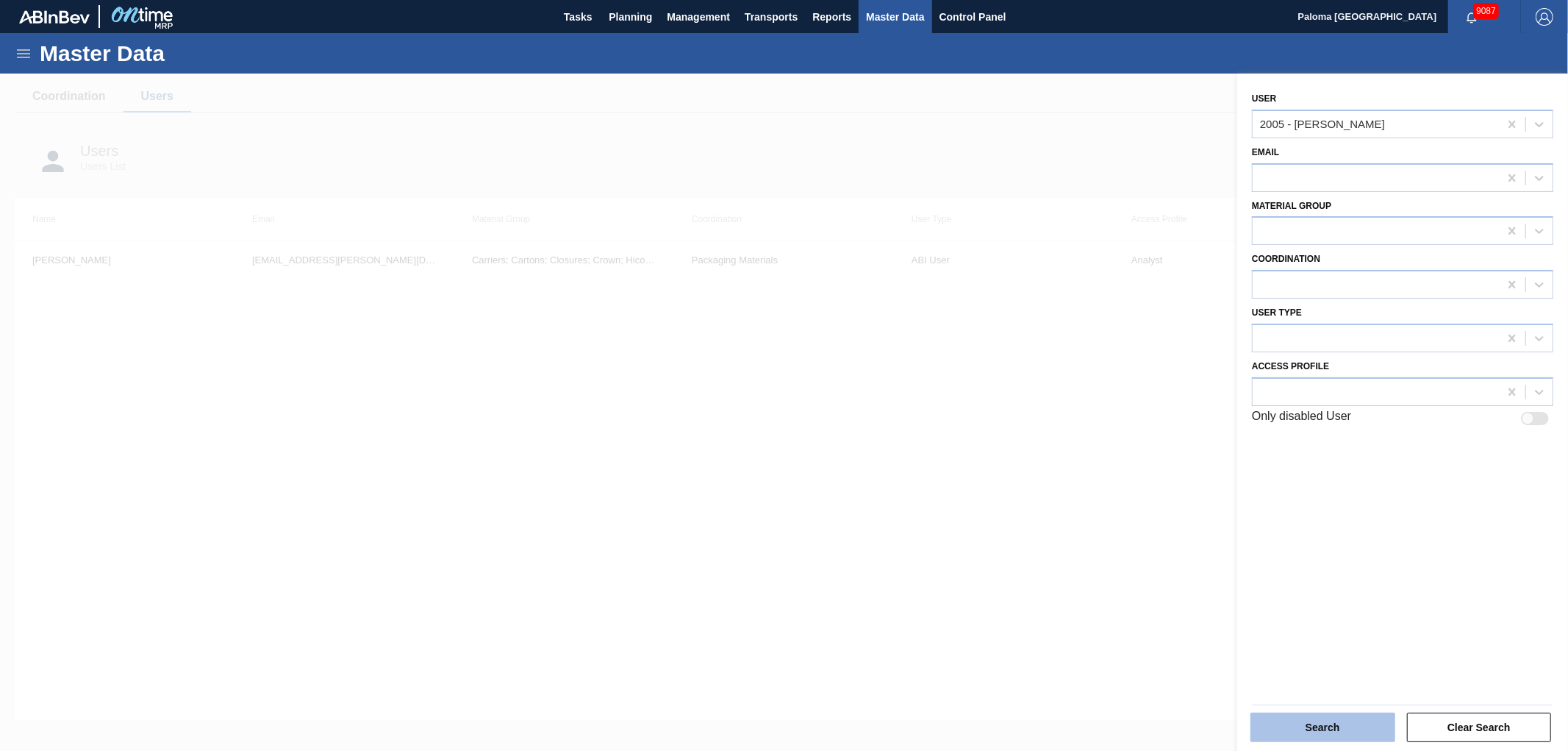
click at [1304, 729] on button "Search" at bounding box center [1323, 727] width 145 height 29
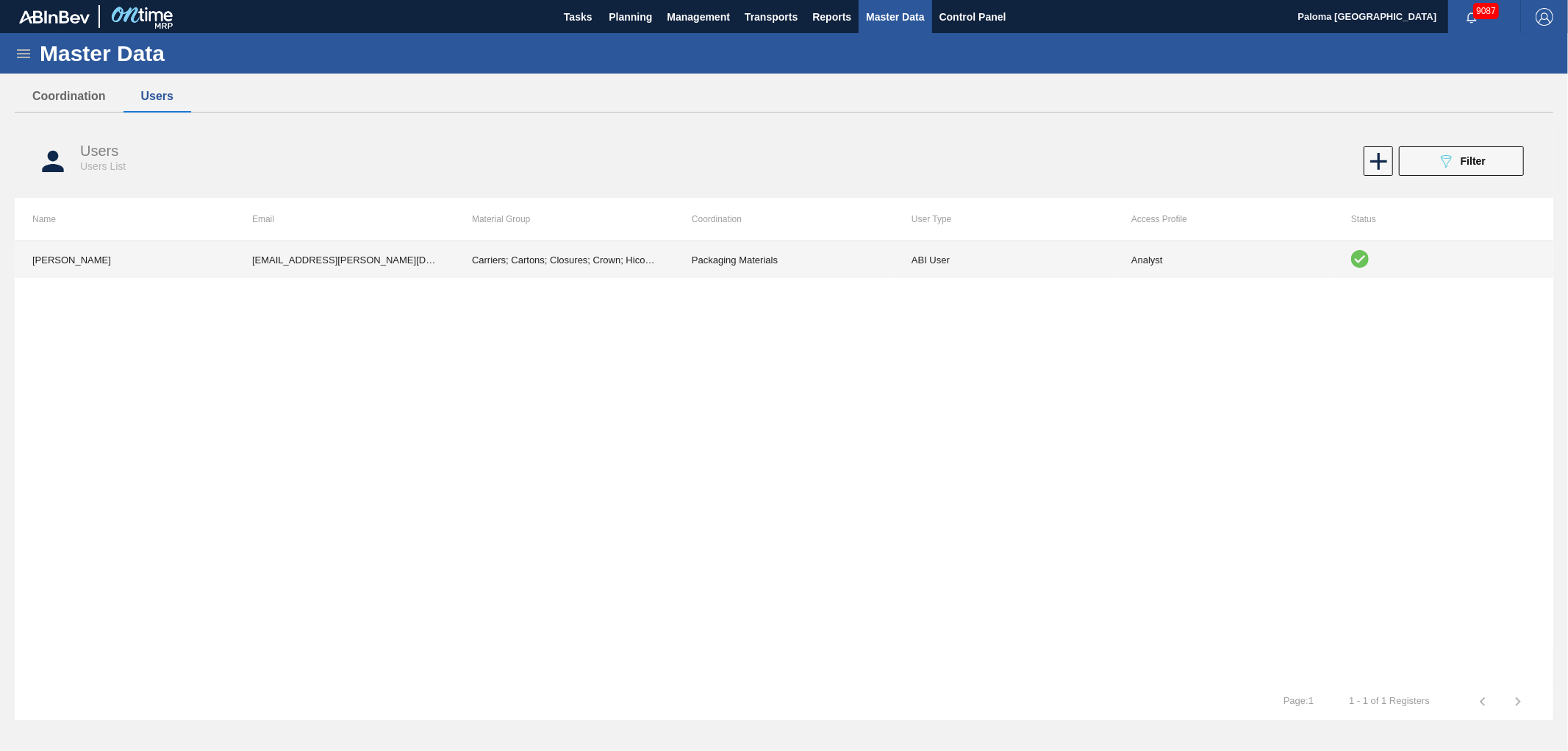
click at [1290, 259] on td "Analyst" at bounding box center [1223, 260] width 220 height 37
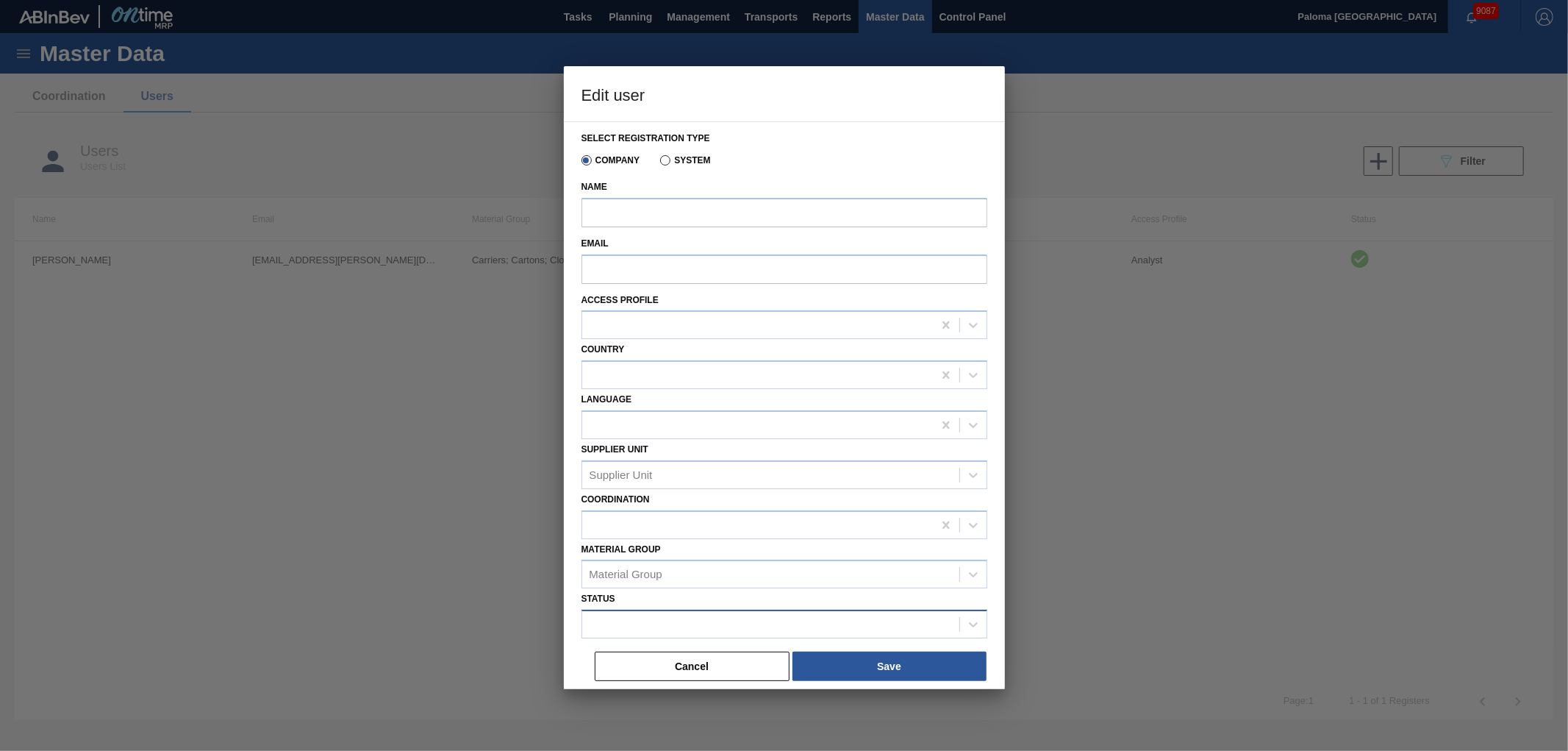
type input "[PERSON_NAME]"
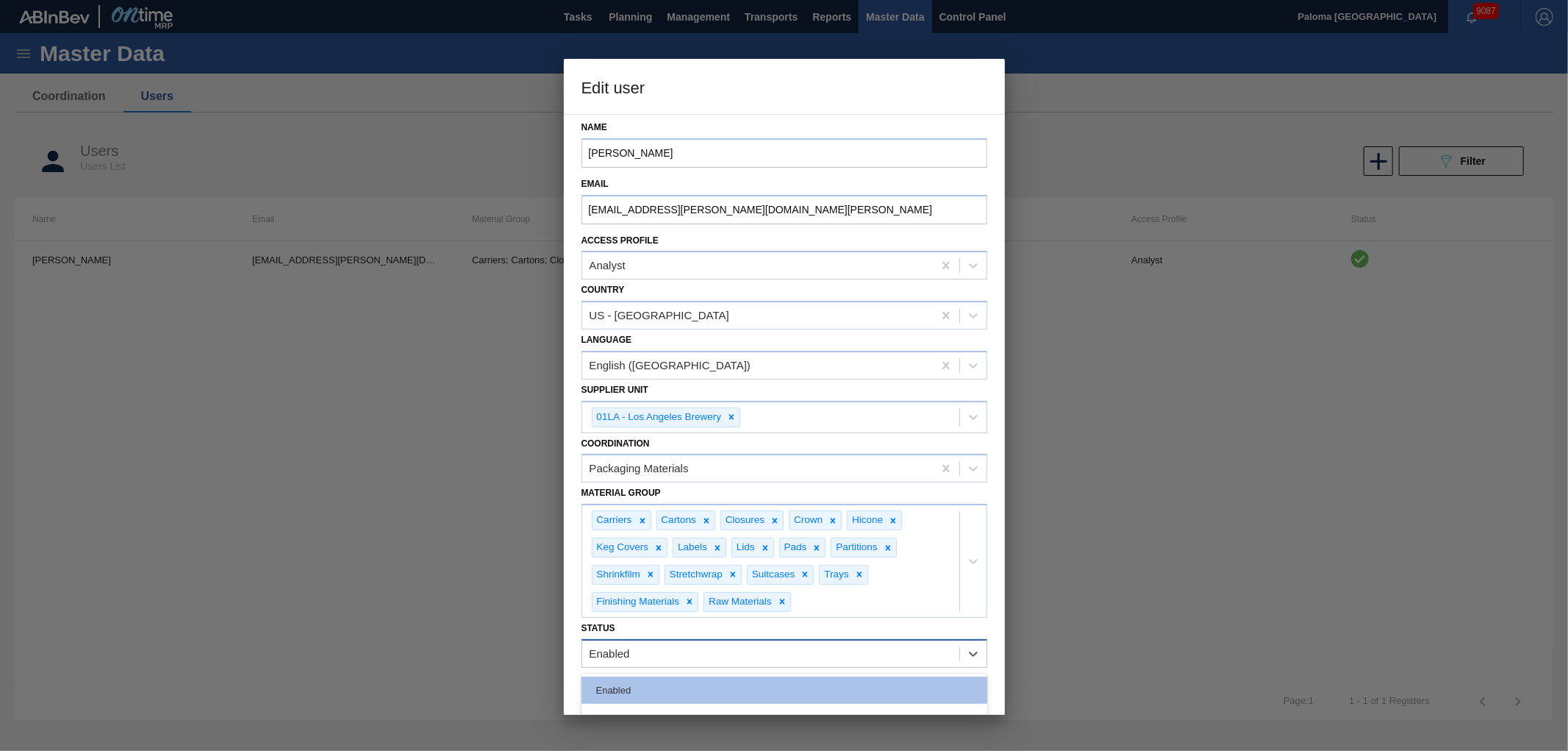
click at [796, 645] on div "Enabled" at bounding box center [770, 654] width 377 height 22
click at [663, 708] on div "Disabled" at bounding box center [784, 717] width 405 height 27
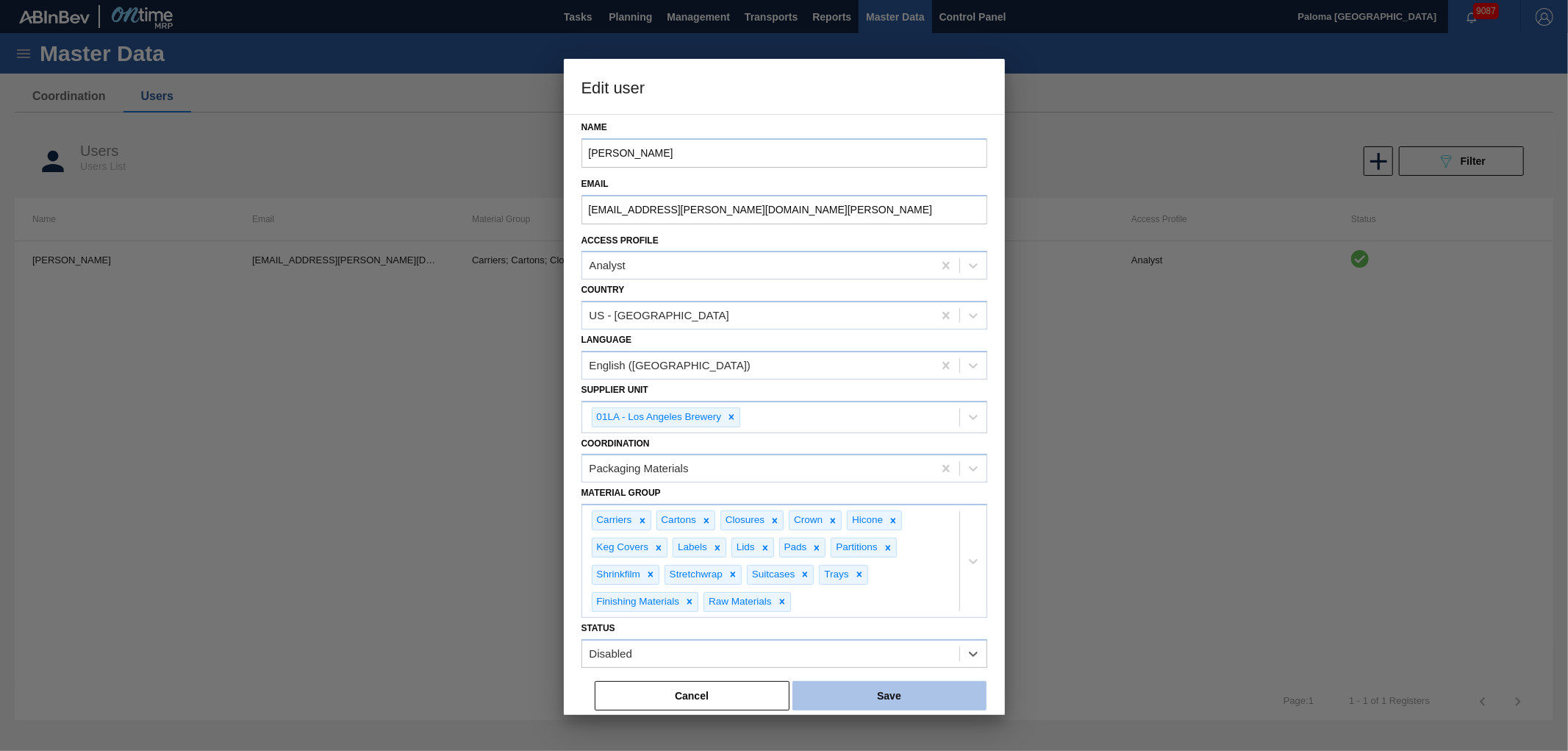
click at [822, 692] on button "Save" at bounding box center [890, 695] width 194 height 29
click at [792, 200] on input "[EMAIL_ADDRESS][PERSON_NAME][DOMAIN_NAME][PERSON_NAME]" at bounding box center [784, 210] width 405 height 29
type input "[EMAIL_ADDRESS][PERSON_NAME][DOMAIN_NAME][PERSON_NAME]"
click at [866, 699] on button "Save" at bounding box center [890, 695] width 194 height 29
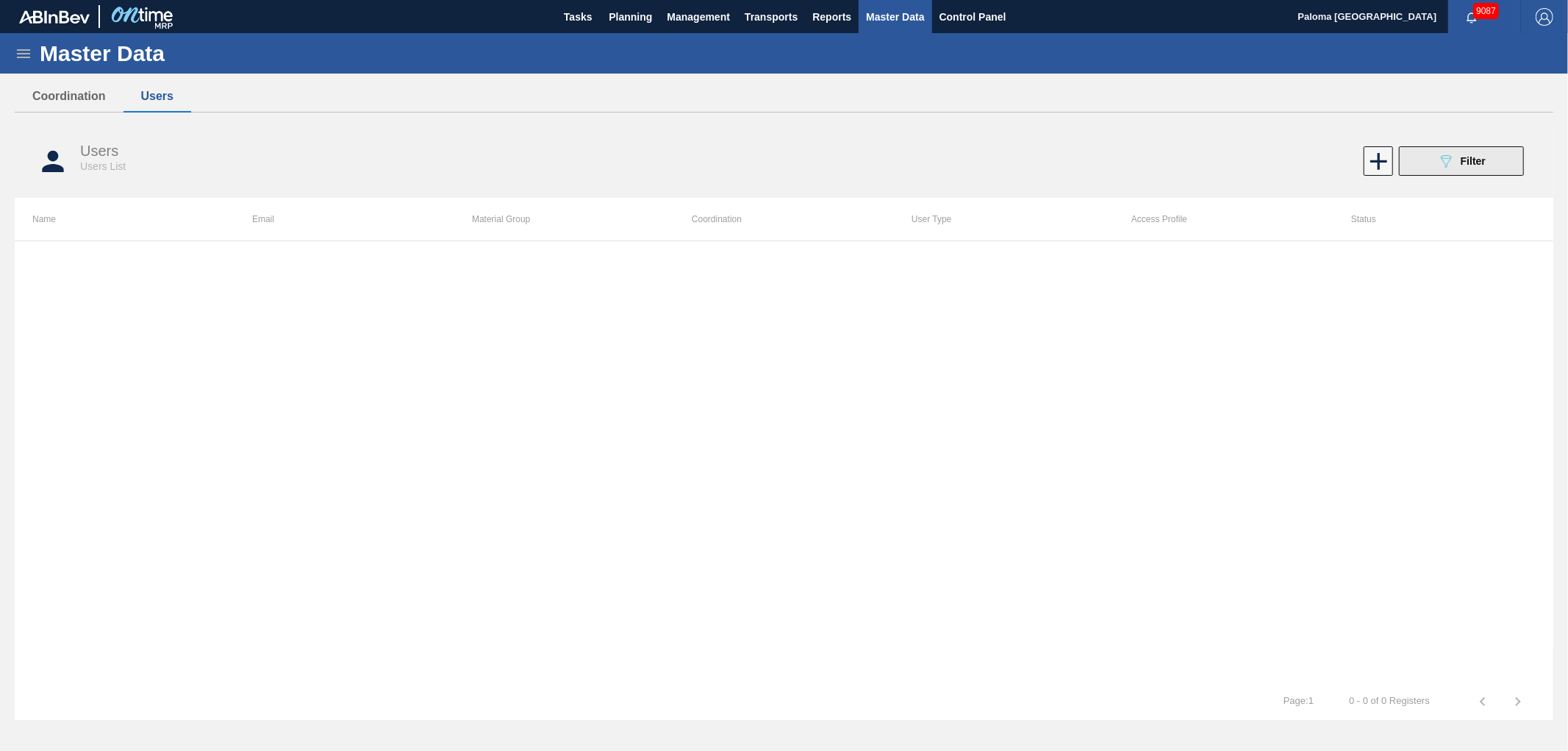
click at [1478, 159] on span "Filter" at bounding box center [1473, 160] width 25 height 12
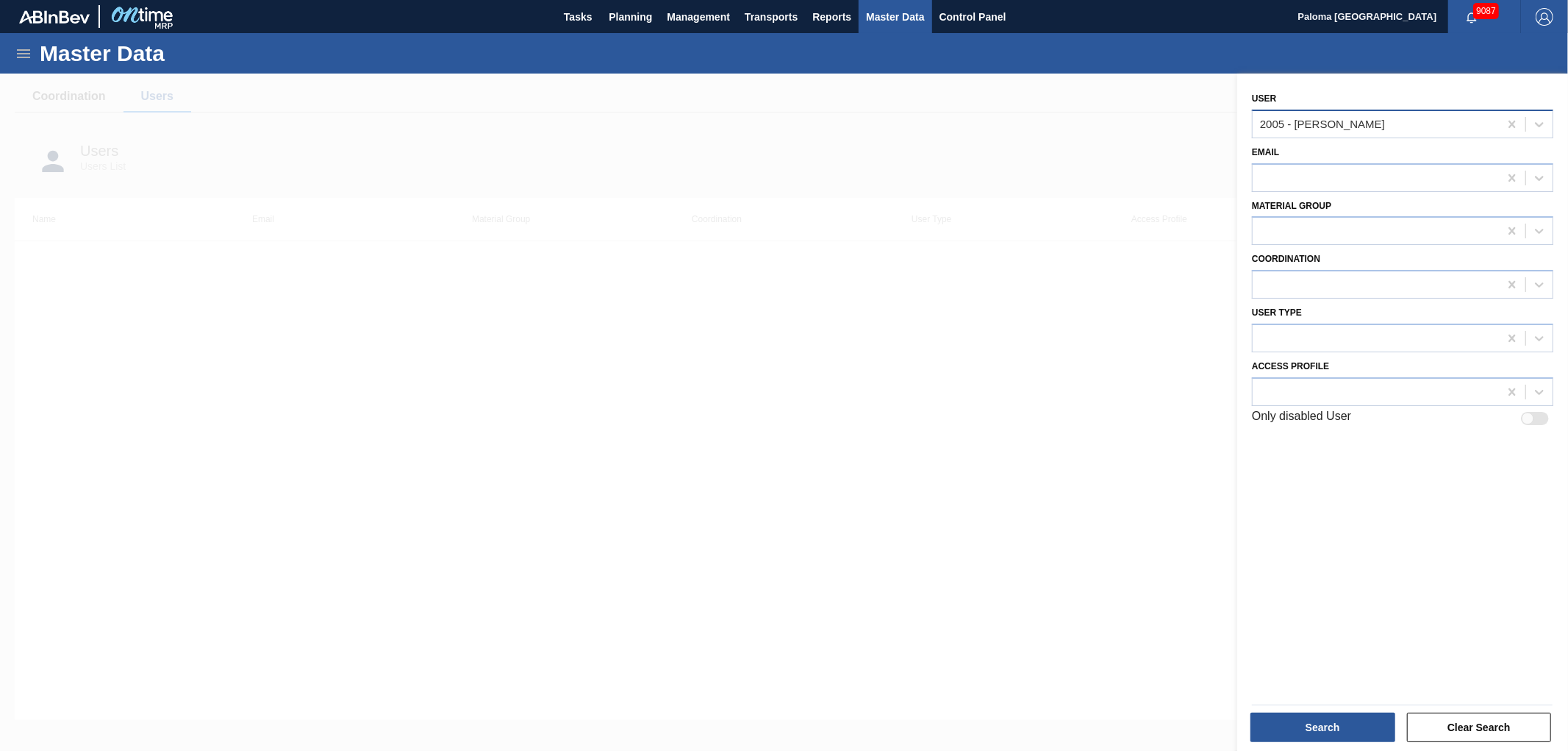
click at [1357, 125] on div "2005 - [PERSON_NAME]" at bounding box center [1376, 124] width 247 height 22
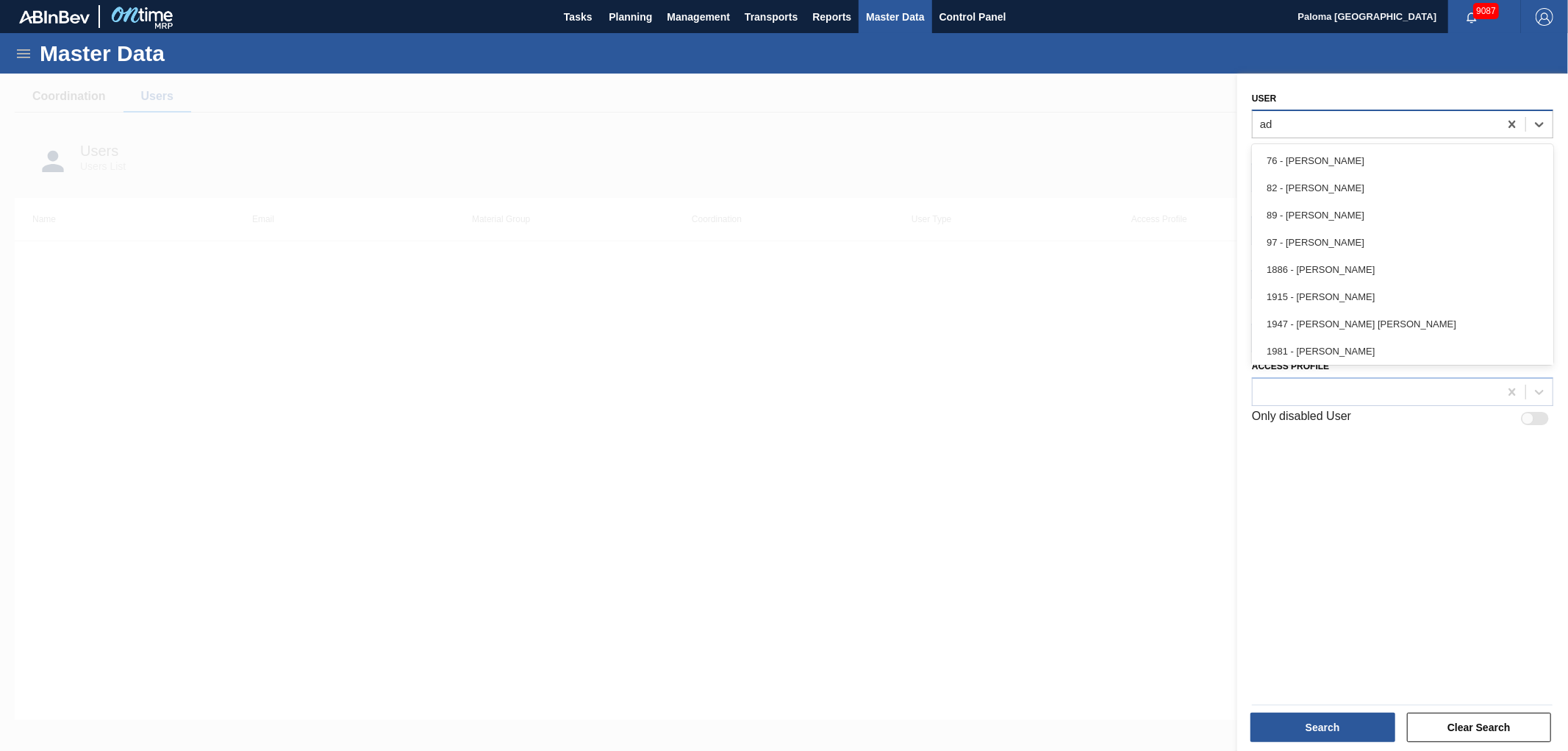
type input "adk"
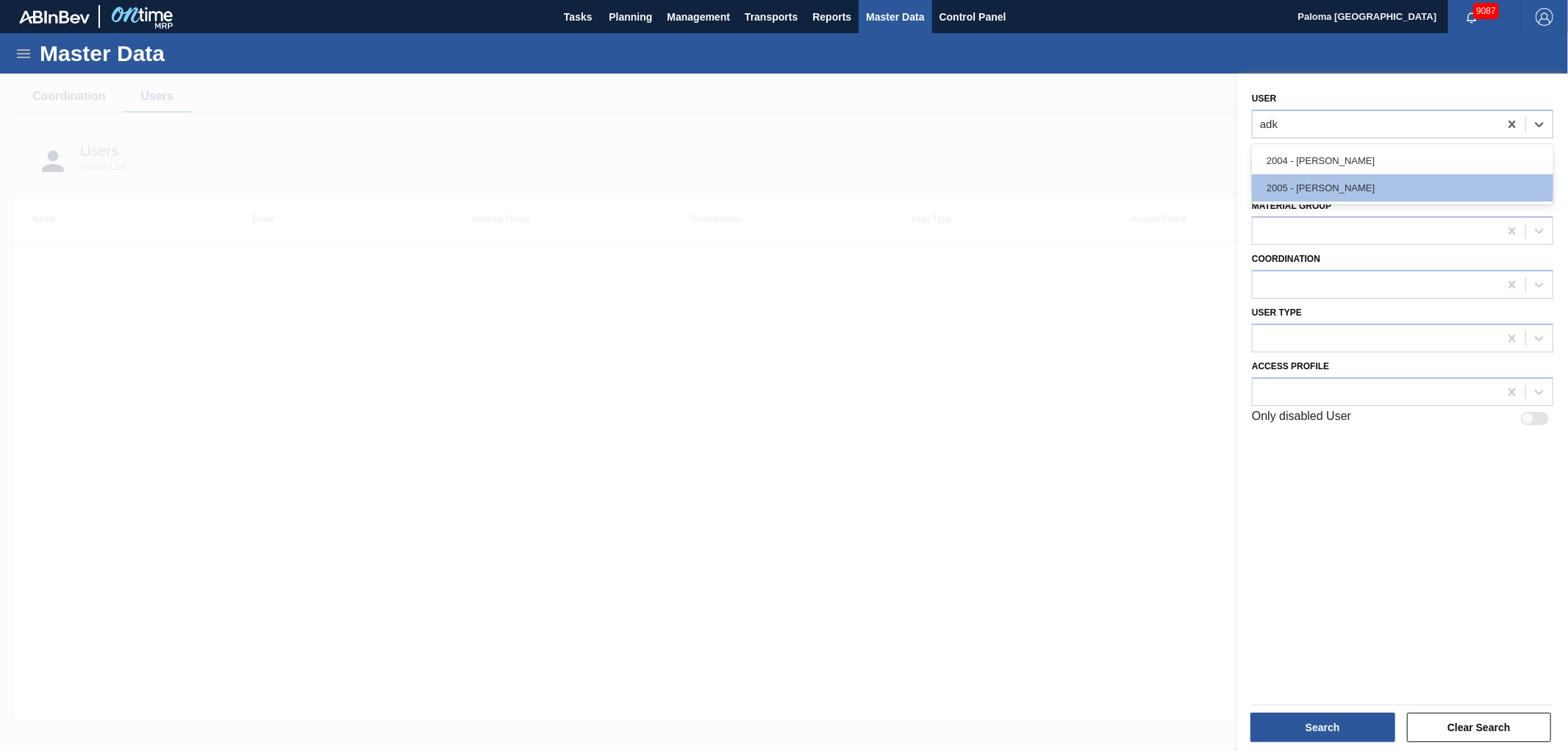
click at [1326, 190] on div "2005 - [PERSON_NAME]" at bounding box center [1402, 187] width 301 height 27
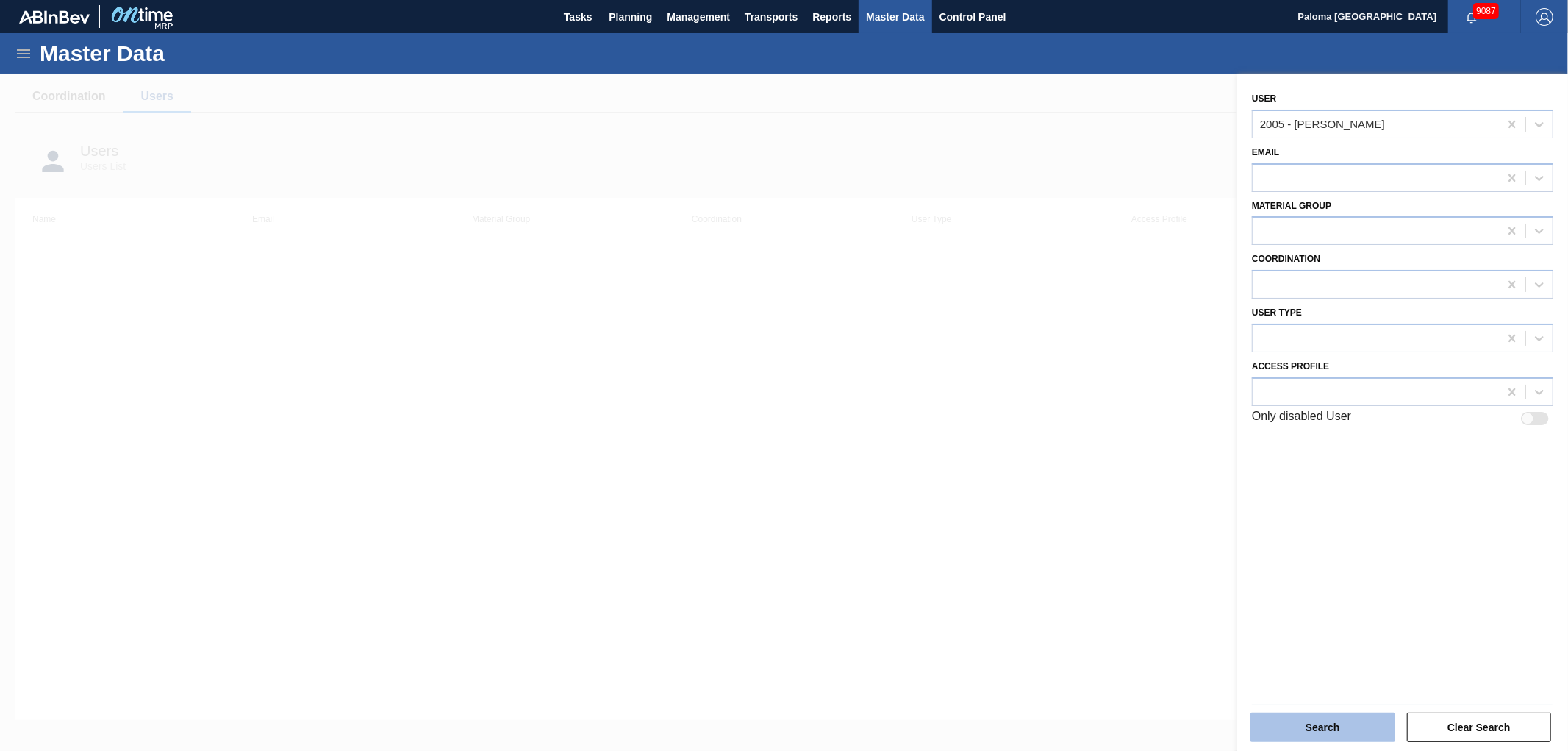
click at [1354, 723] on button "Search" at bounding box center [1323, 727] width 145 height 29
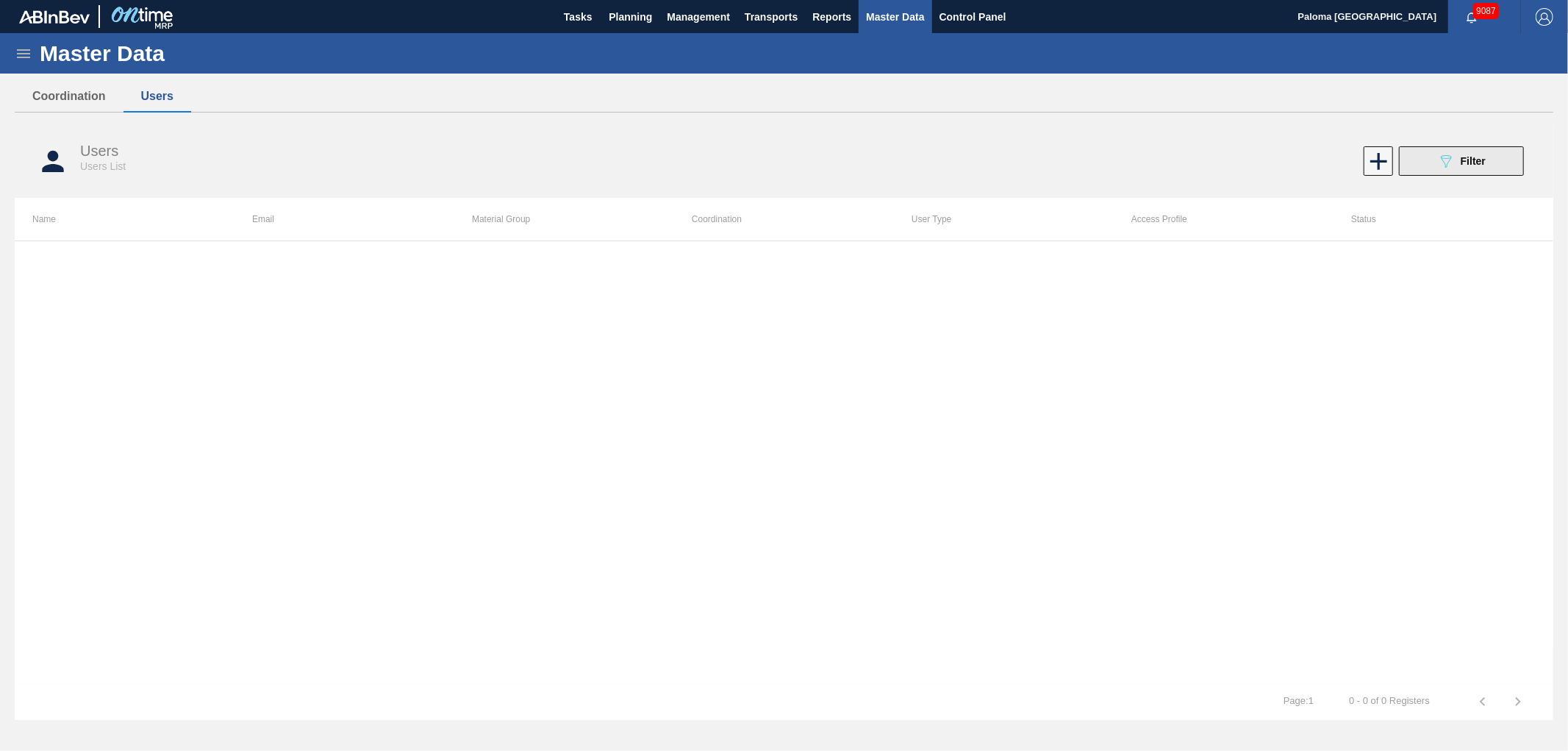
click at [1416, 162] on button "089F7B8B-B2A5-4AFE-B5C0-19BA573D28AC Filter" at bounding box center [1462, 161] width 125 height 29
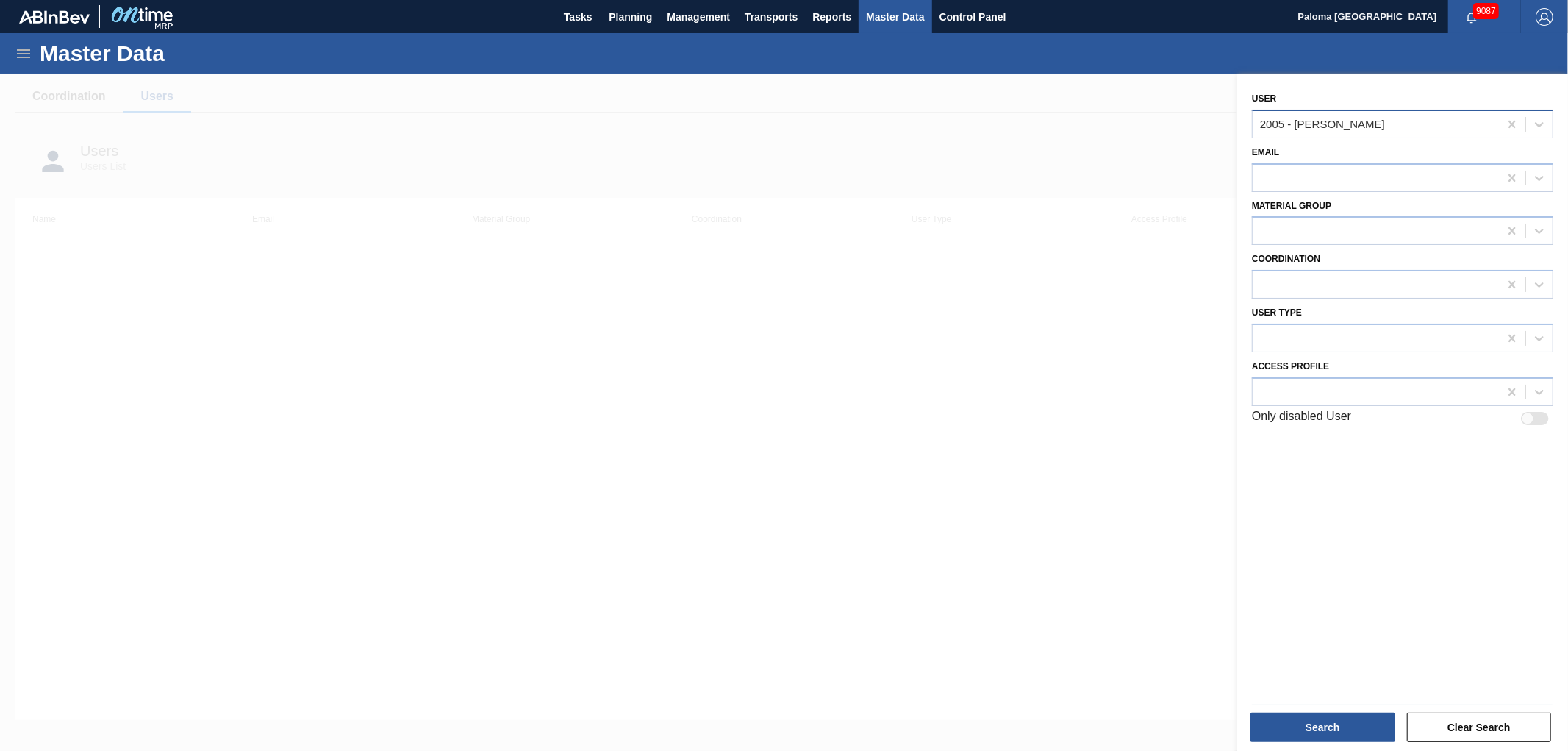
click at [1331, 116] on div "2005 - [PERSON_NAME]" at bounding box center [1376, 124] width 247 height 22
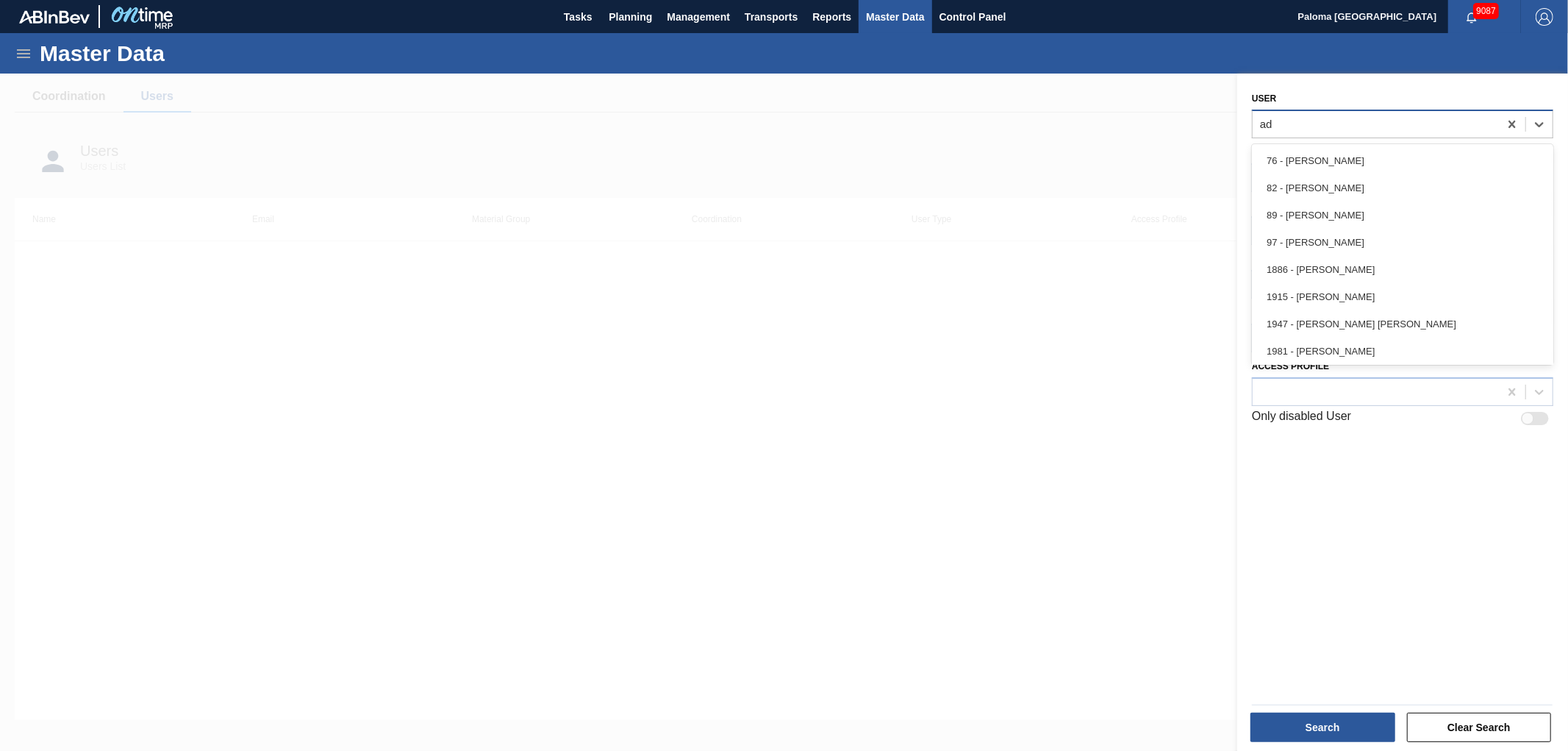
type input "adk"
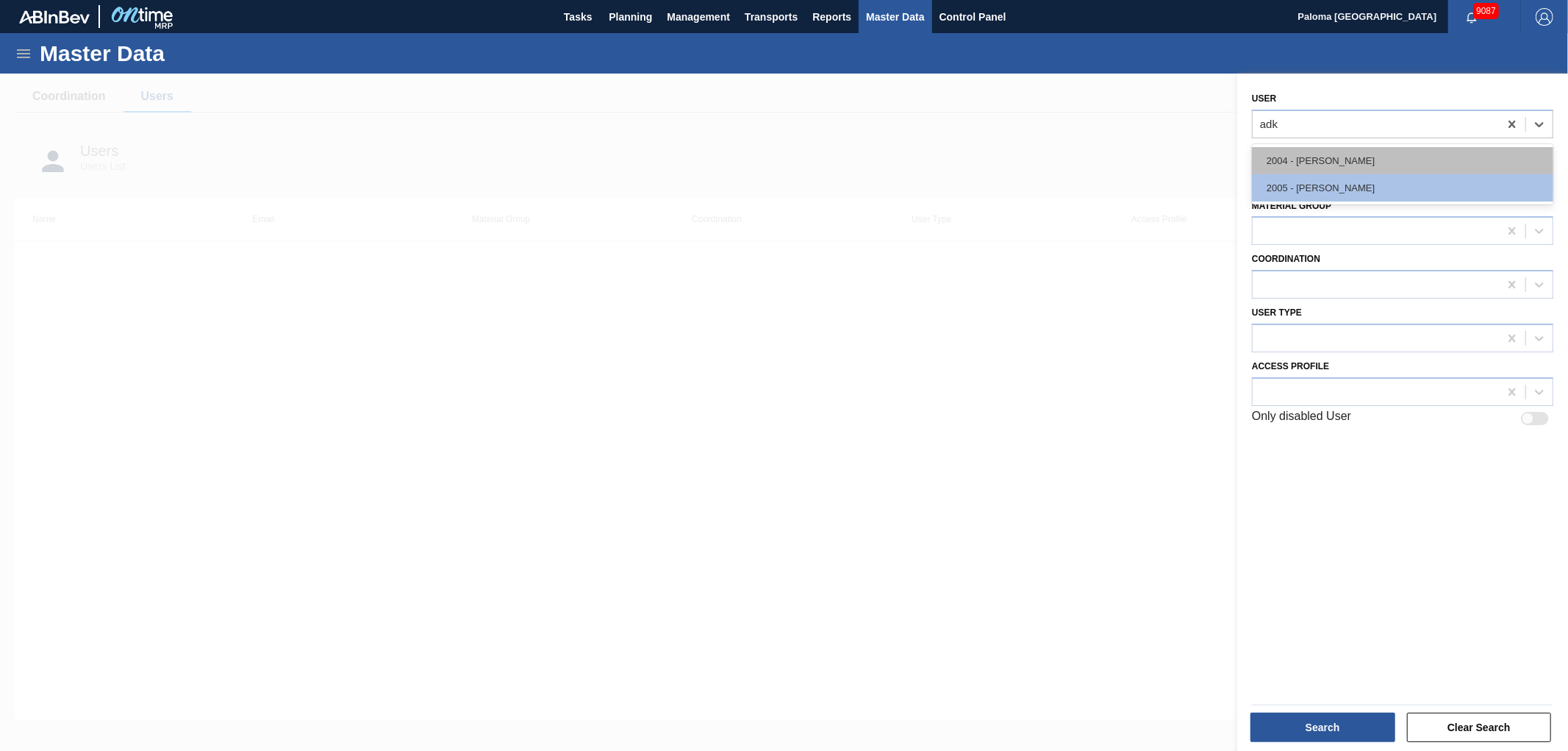
click at [1326, 154] on div "2004 - [PERSON_NAME]" at bounding box center [1402, 160] width 301 height 27
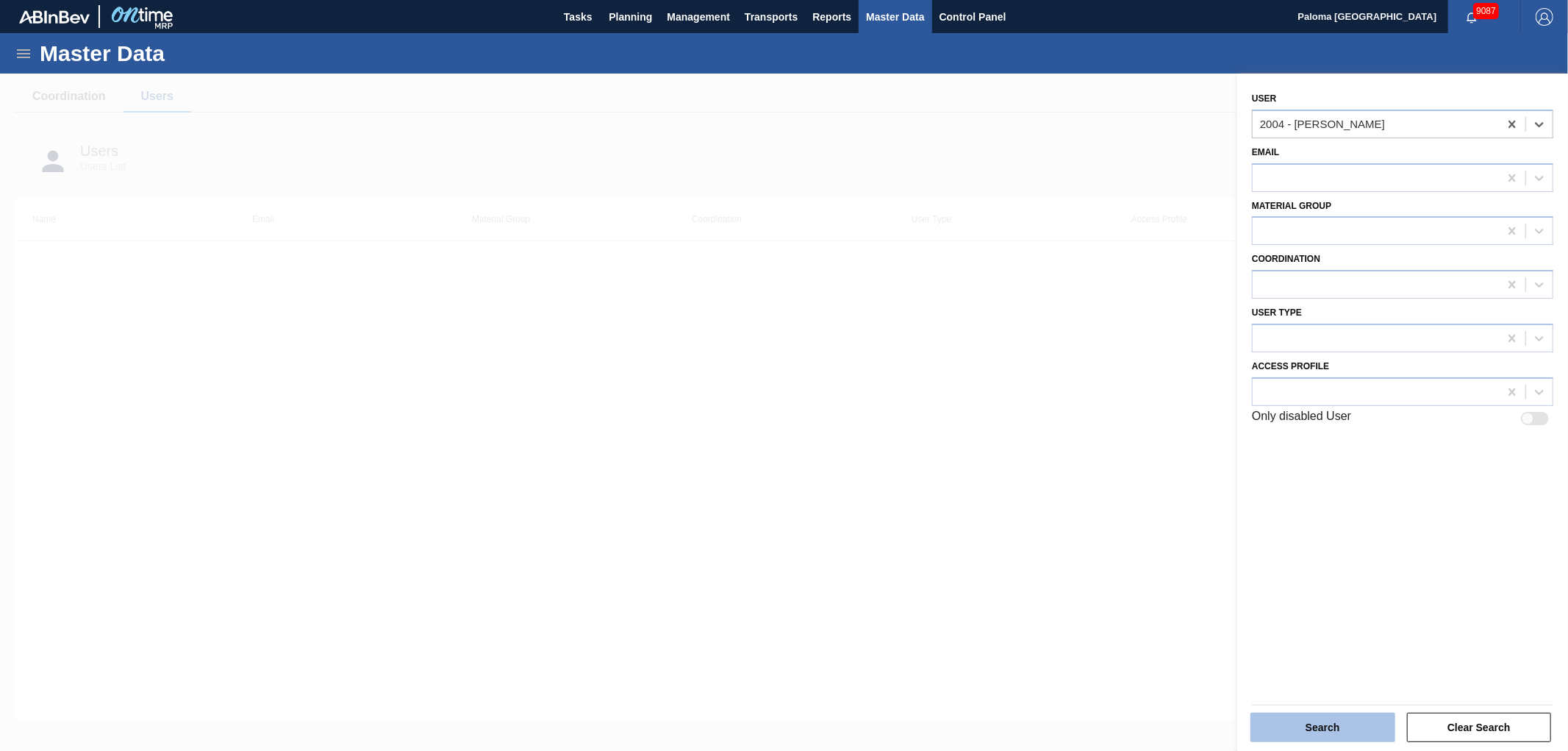
click at [1296, 722] on button "Search" at bounding box center [1323, 727] width 145 height 29
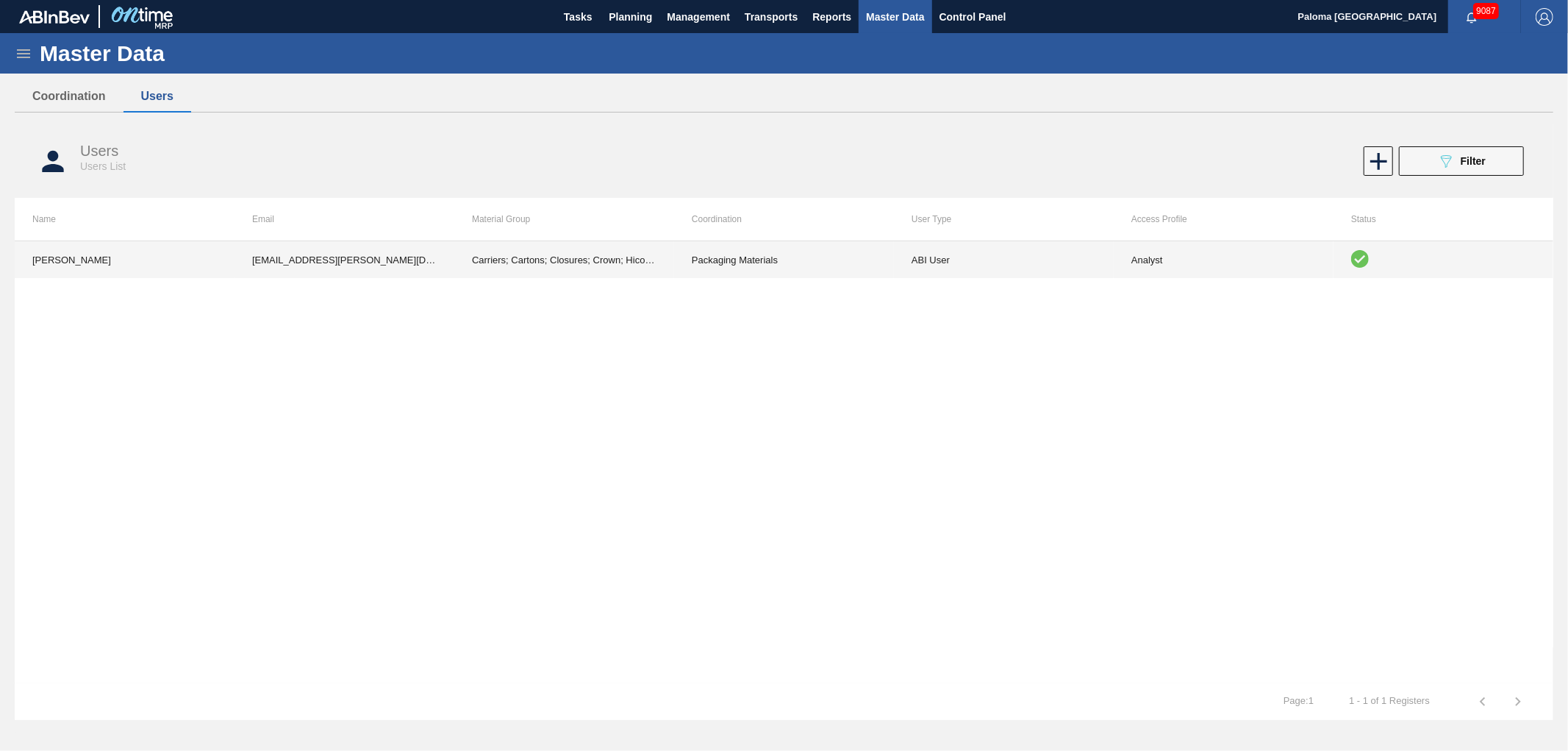
click at [1102, 258] on td "ABI User" at bounding box center [1004, 260] width 220 height 37
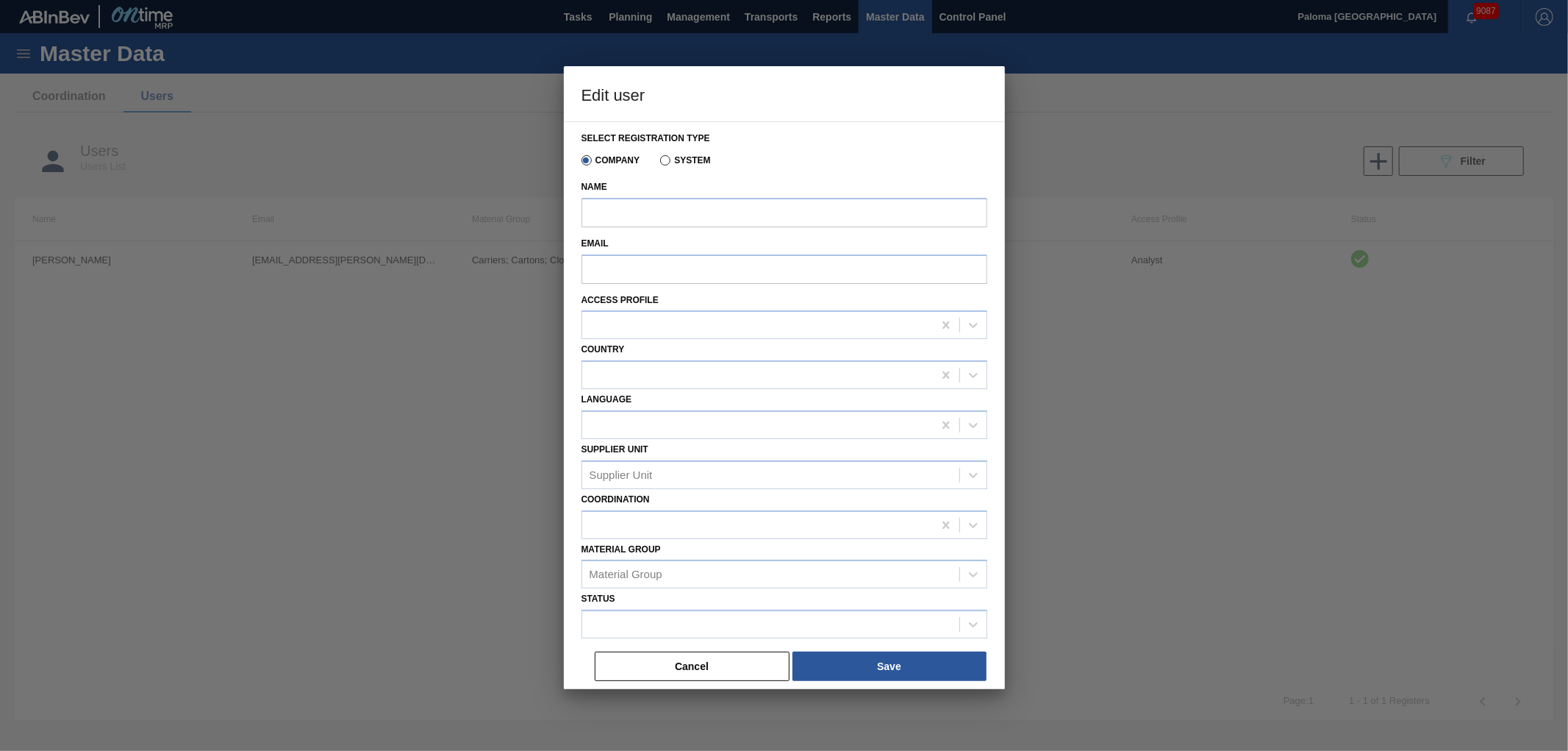
type input "[PERSON_NAME]"
type input "[EMAIL_ADDRESS][PERSON_NAME][DOMAIN_NAME][PERSON_NAME]"
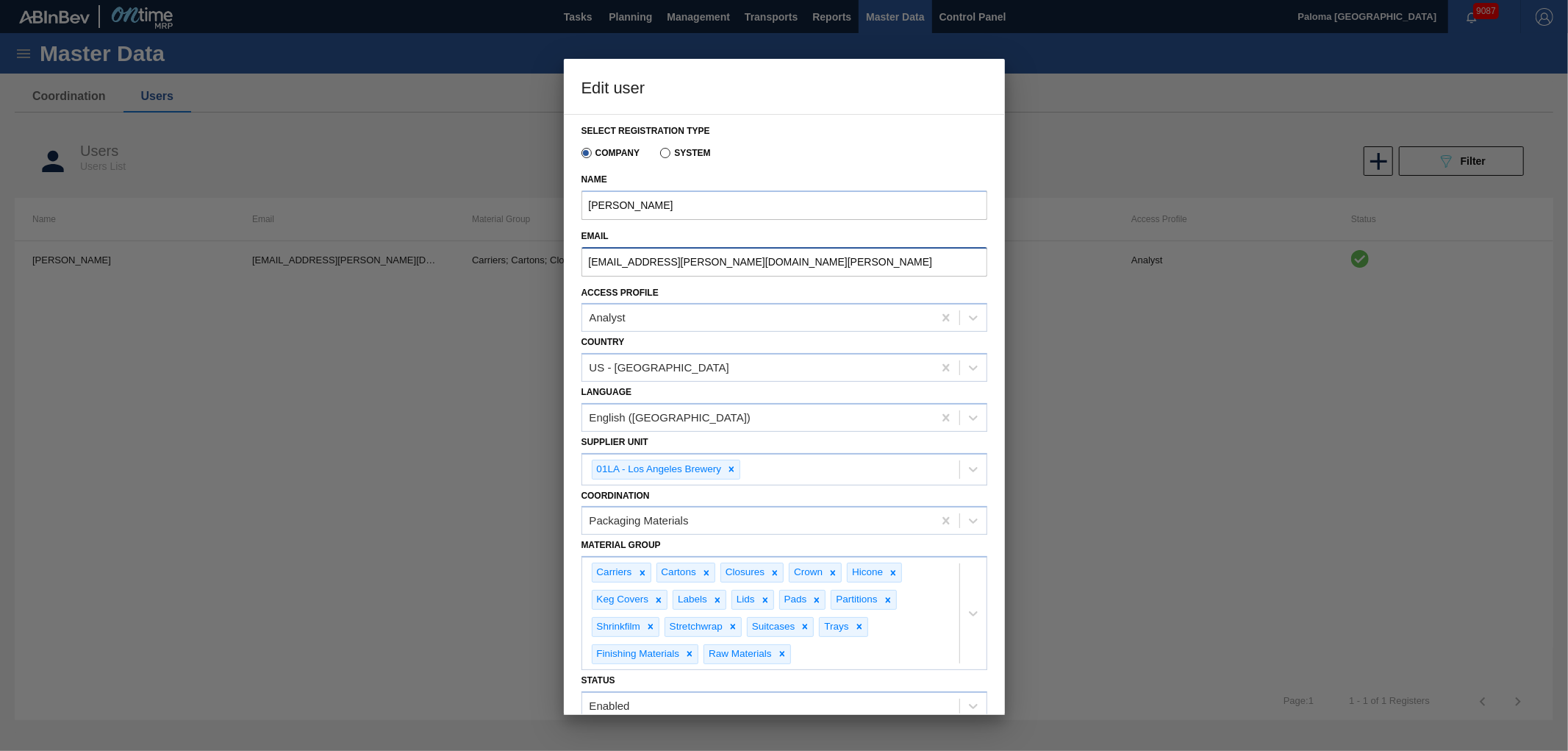
click at [815, 260] on input "[EMAIL_ADDRESS][PERSON_NAME][DOMAIN_NAME][PERSON_NAME]" at bounding box center [784, 261] width 405 height 29
click at [1226, 424] on div at bounding box center [784, 376] width 1568 height 751
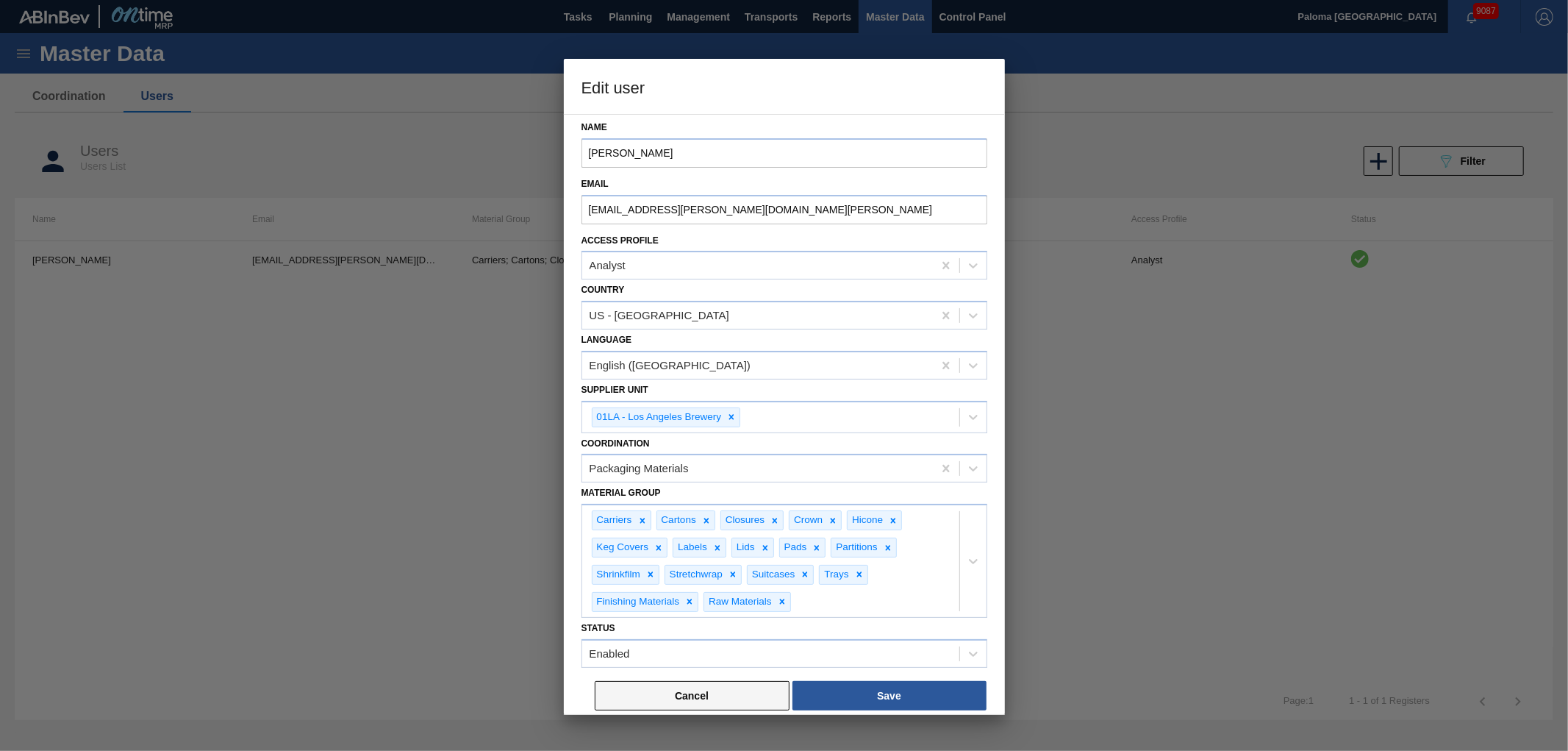
click at [755, 699] on button "Cancel" at bounding box center [692, 695] width 195 height 29
